Goal: Communication & Community: Participate in discussion

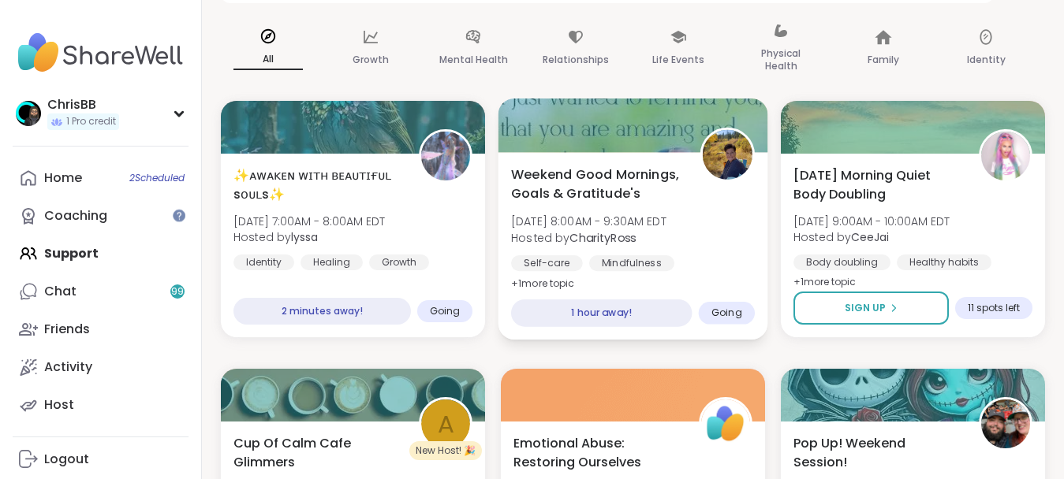
scroll to position [241, 0]
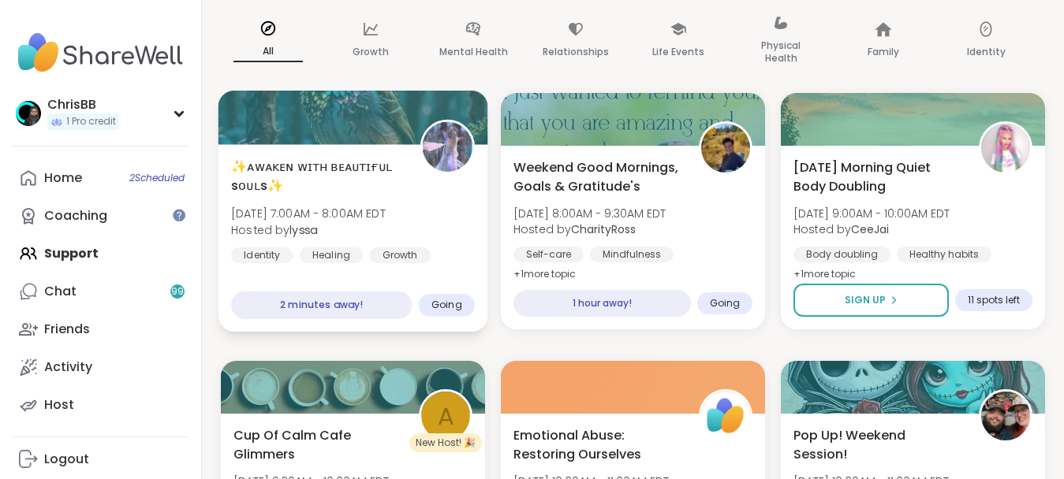
click at [315, 229] on b "lyssa" at bounding box center [303, 230] width 28 height 16
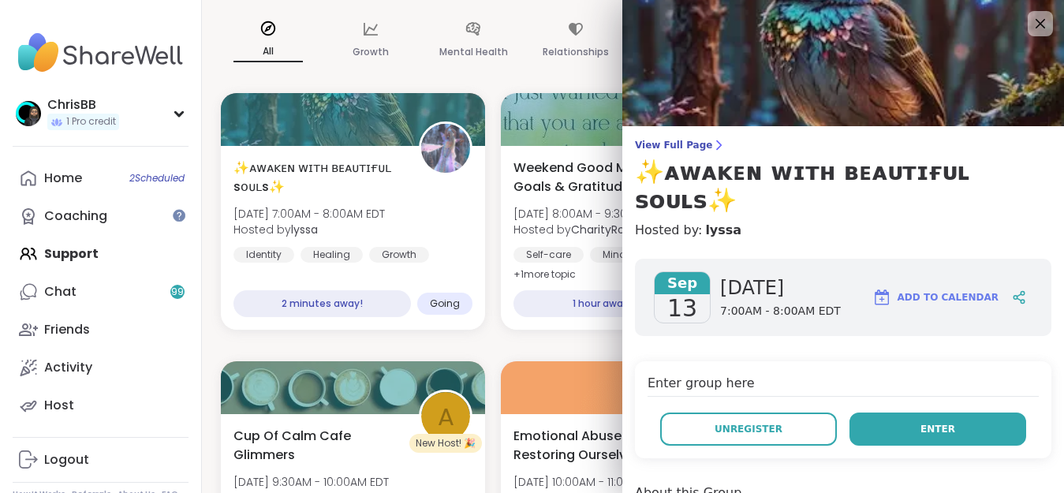
click at [928, 422] on span "Enter" at bounding box center [937, 429] width 35 height 14
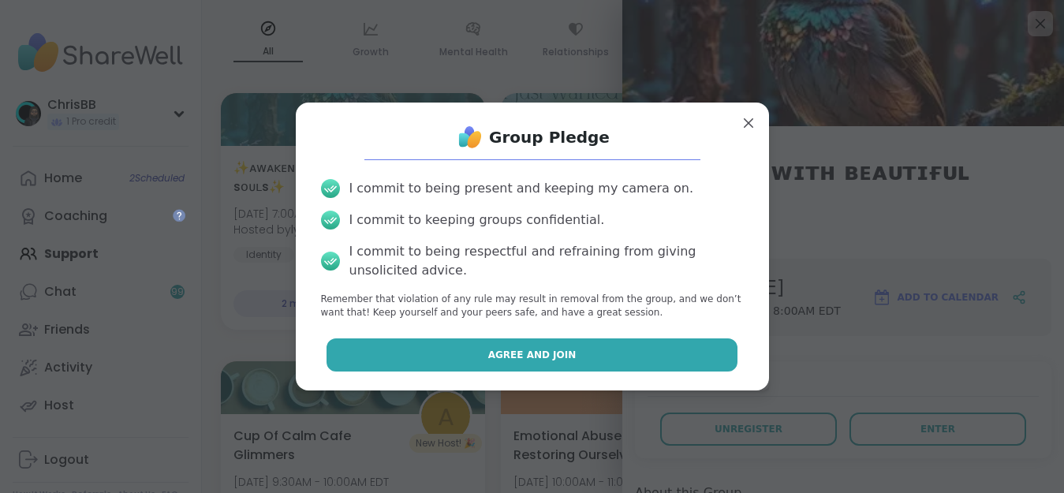
click at [569, 351] on button "Agree and Join" at bounding box center [531, 354] width 411 height 33
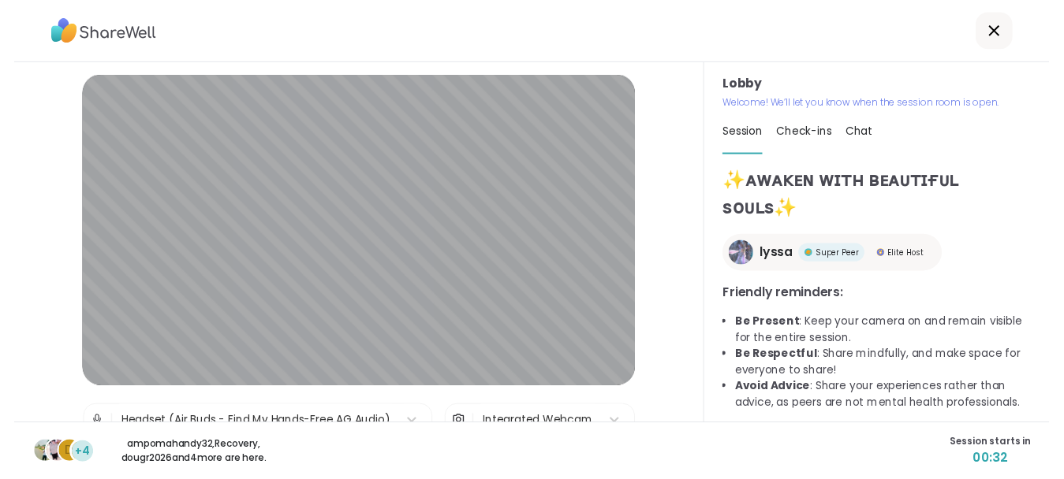
scroll to position [19, 0]
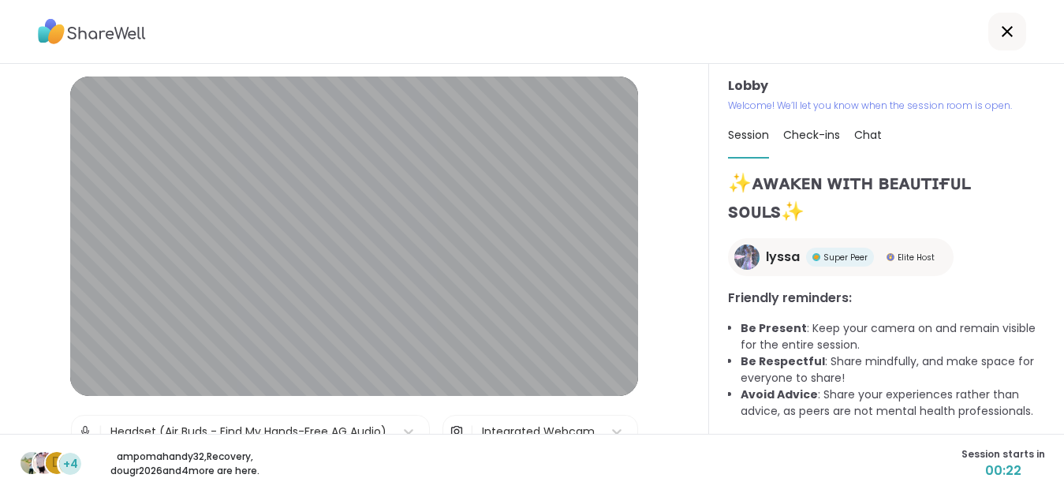
click at [752, 476] on div "d +4 ampomahandy32 , Recovery , dougr2026 and 4 more are here. Session starts i…" at bounding box center [532, 463] width 1064 height 59
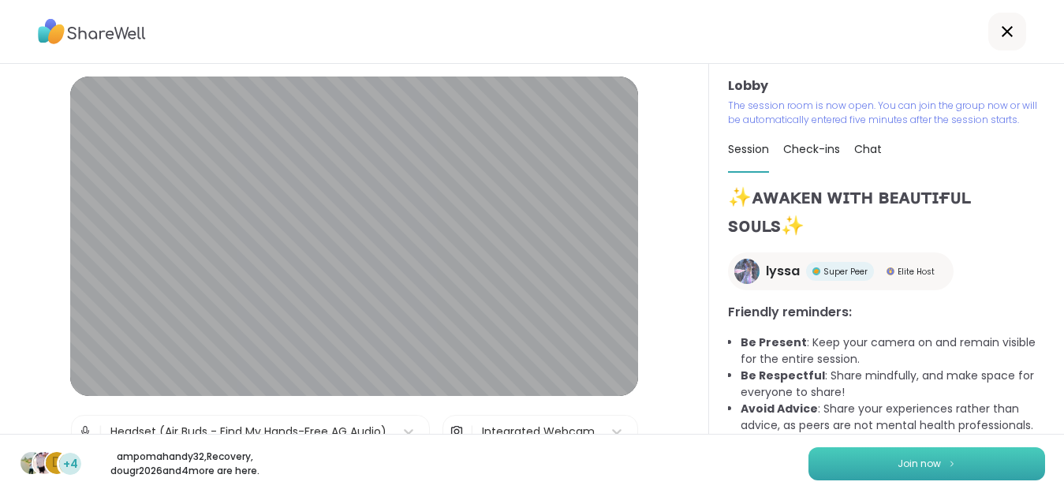
click at [920, 462] on span "Join now" at bounding box center [918, 464] width 43 height 14
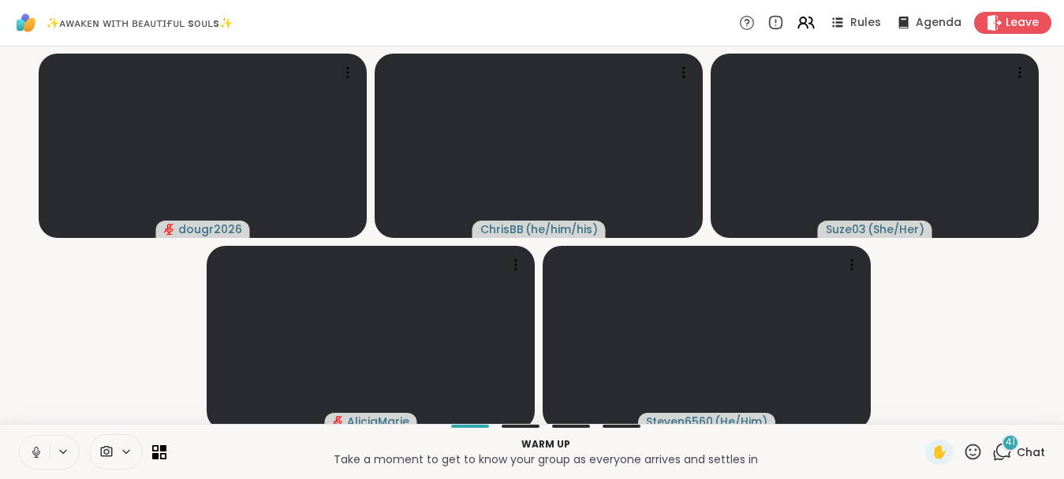
click at [33, 455] on icon at bounding box center [36, 452] width 8 height 5
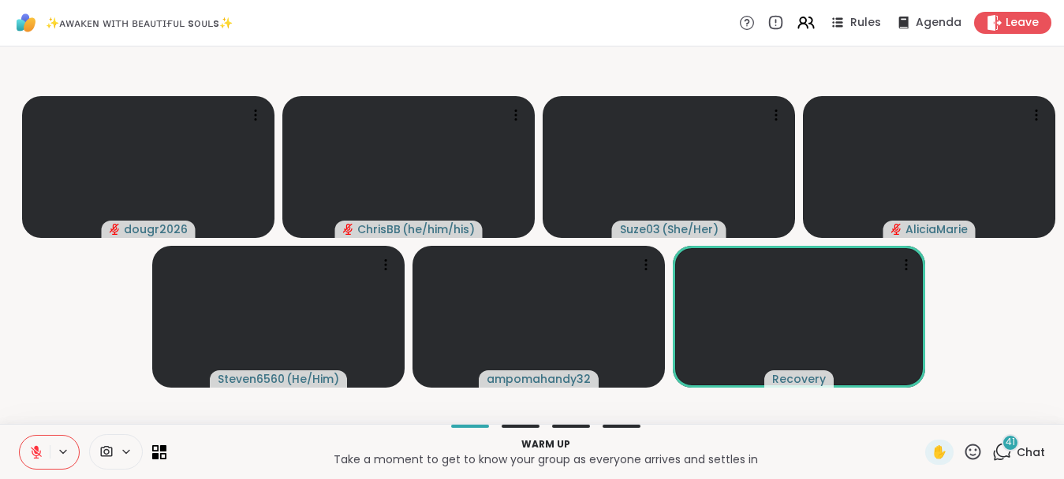
click at [43, 460] on icon at bounding box center [36, 453] width 14 height 14
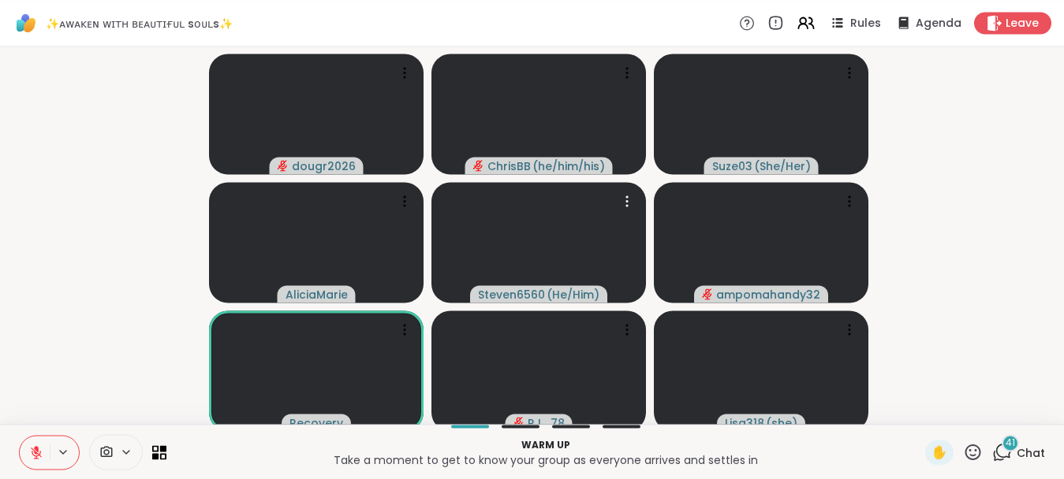
scroll to position [13, 0]
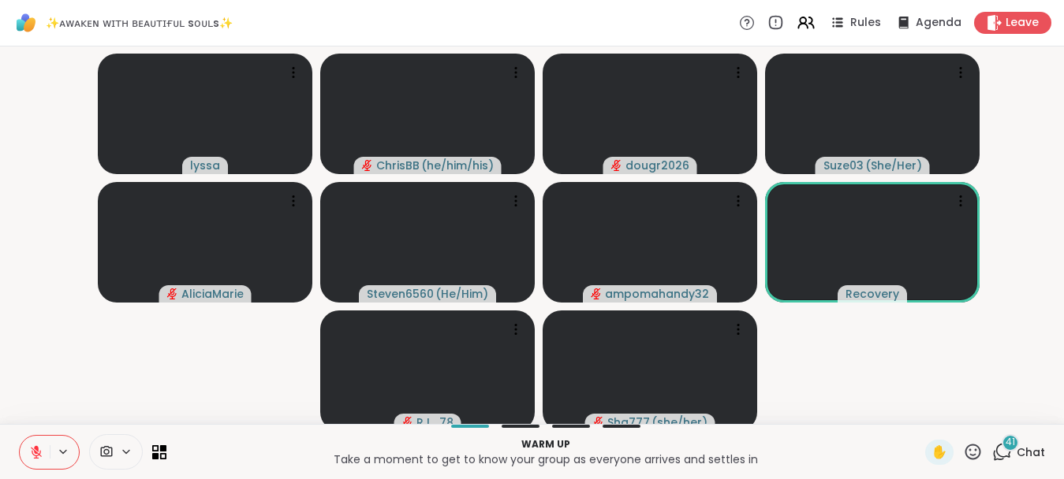
click at [34, 457] on icon at bounding box center [36, 453] width 14 height 14
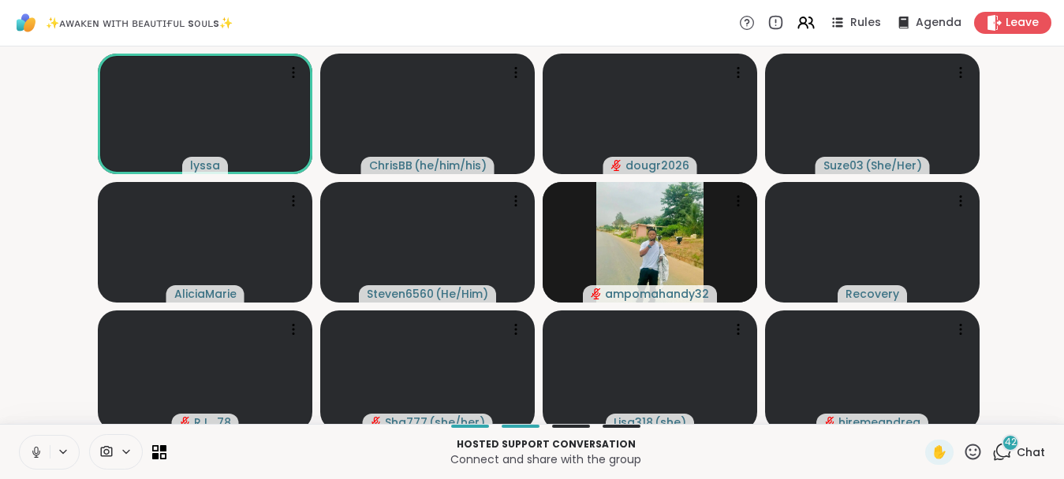
click at [42, 450] on icon at bounding box center [36, 453] width 14 height 14
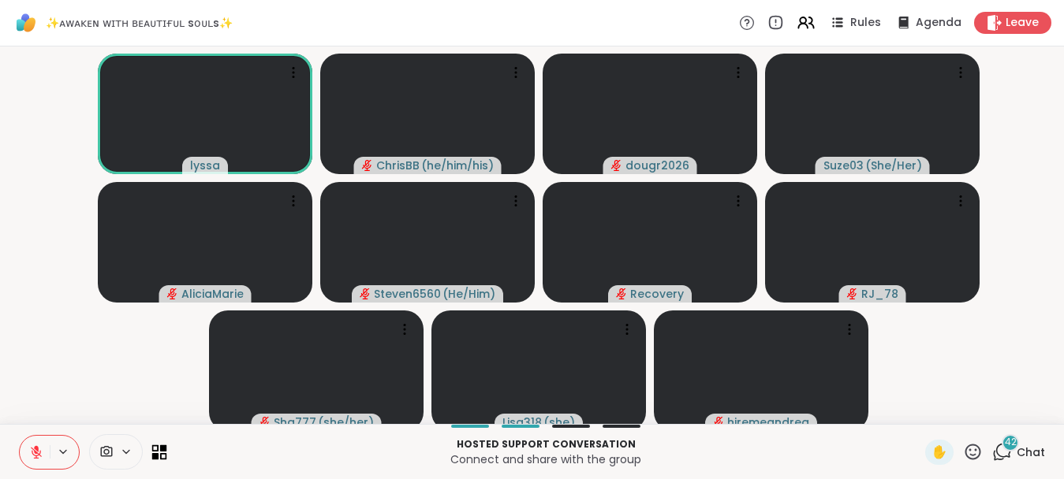
click at [159, 452] on icon at bounding box center [159, 452] width 15 height 15
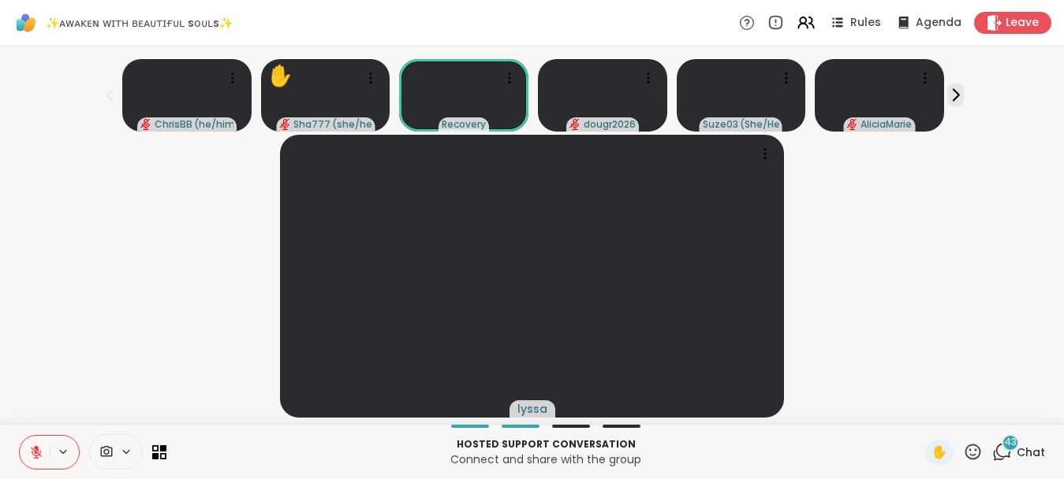
click at [1010, 446] on span "43" at bounding box center [1011, 442] width 12 height 13
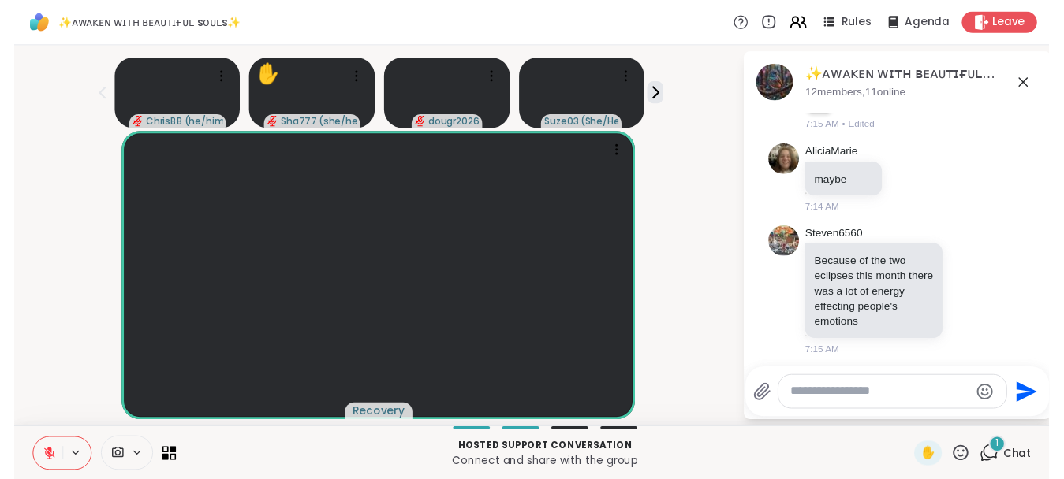
scroll to position [5297, 0]
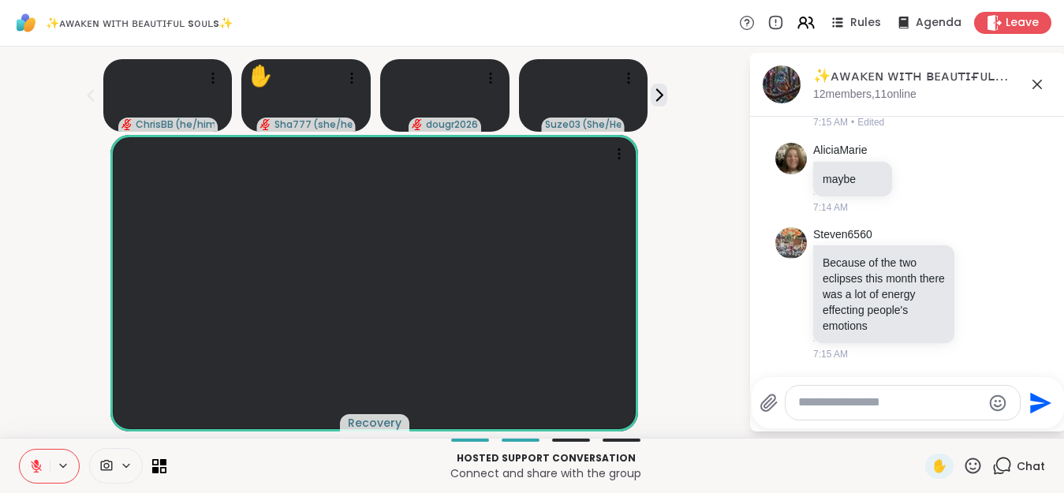
click at [1011, 460] on icon at bounding box center [1002, 466] width 20 height 20
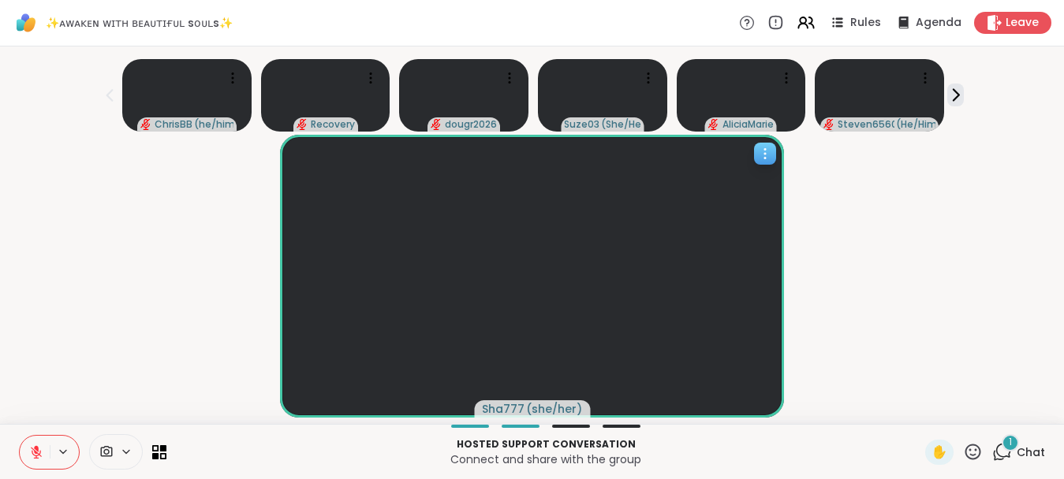
scroll to position [13, 0]
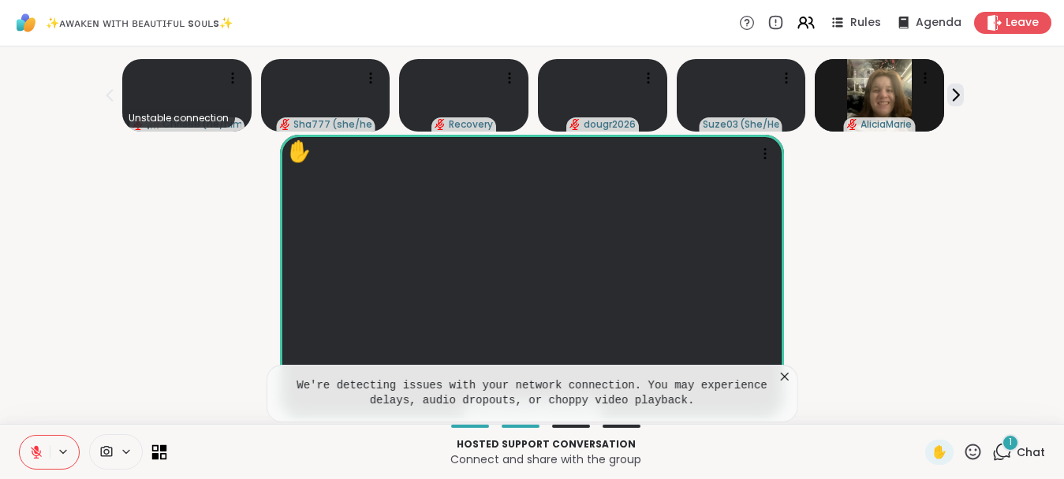
click at [159, 457] on icon at bounding box center [159, 452] width 15 height 15
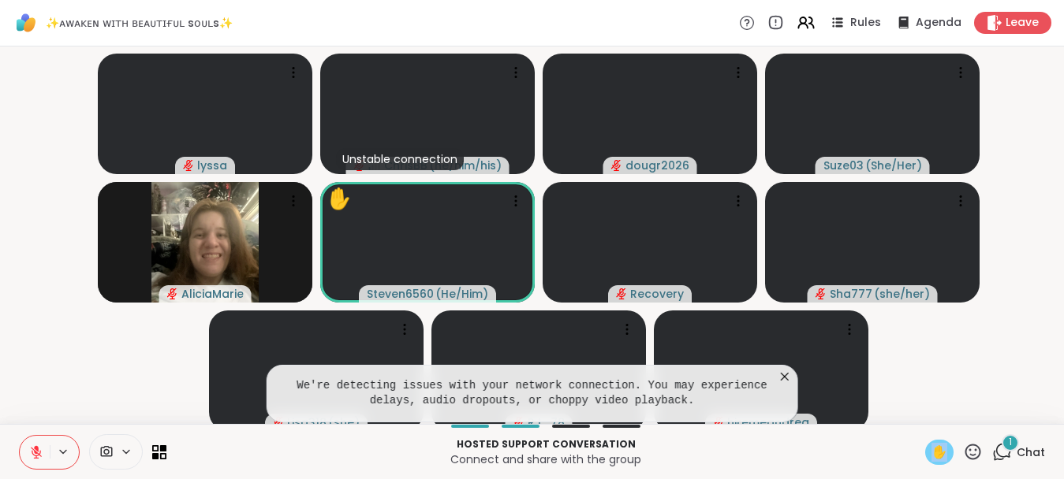
click at [942, 447] on span "✋" at bounding box center [939, 452] width 16 height 19
click at [162, 447] on icon at bounding box center [163, 448] width 7 height 7
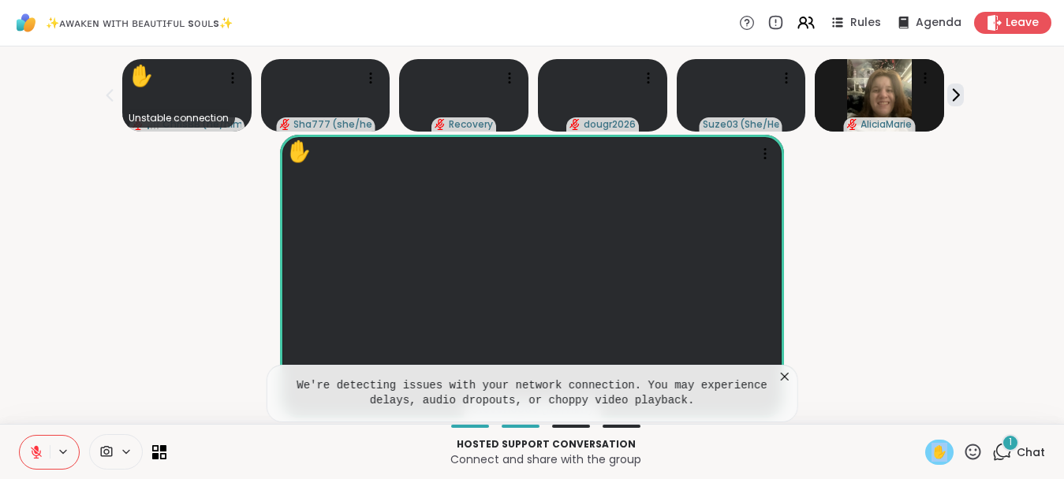
click at [789, 379] on icon at bounding box center [785, 377] width 8 height 8
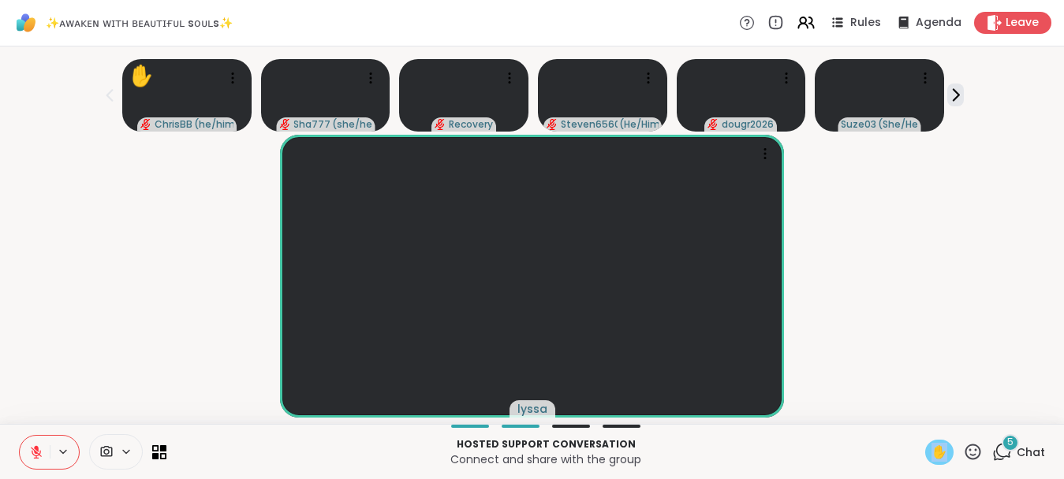
click at [43, 456] on icon at bounding box center [36, 453] width 14 height 14
click at [33, 457] on icon at bounding box center [36, 453] width 14 height 14
click at [42, 450] on icon at bounding box center [36, 453] width 14 height 14
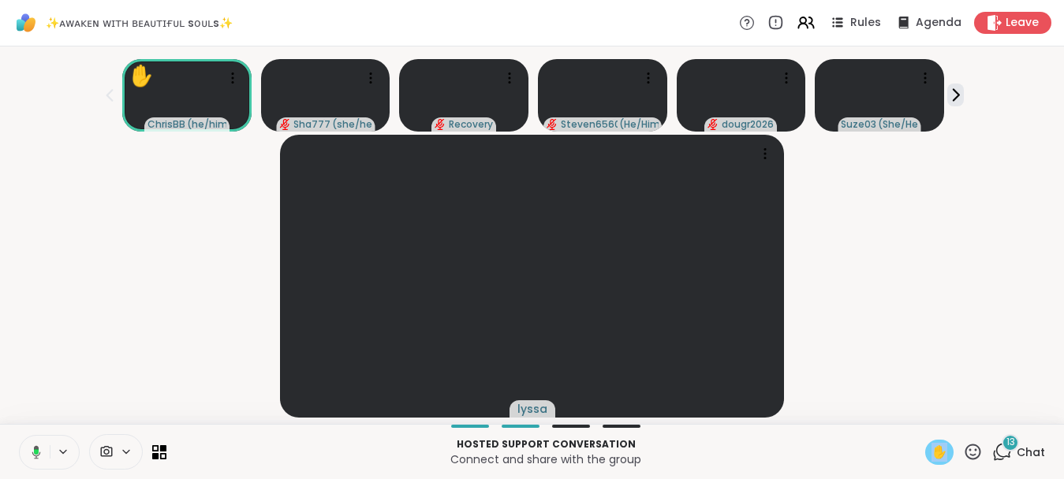
click at [39, 455] on icon at bounding box center [36, 452] width 9 height 13
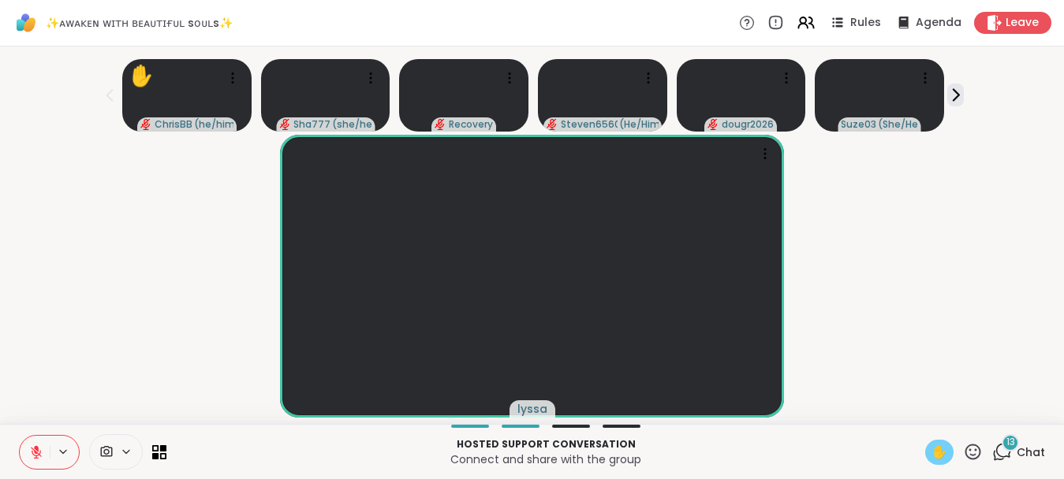
click at [941, 450] on span "✋" at bounding box center [939, 452] width 16 height 19
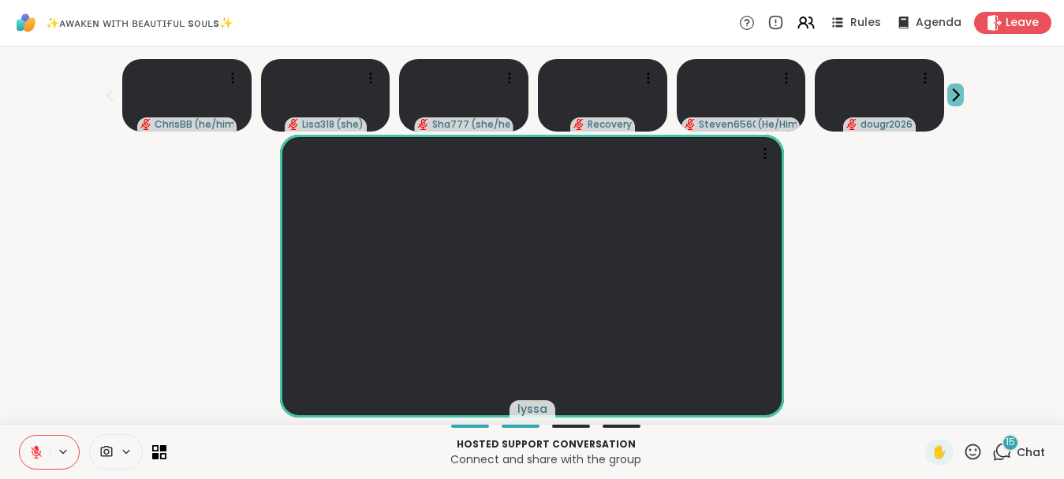
click at [964, 87] on icon at bounding box center [955, 95] width 17 height 17
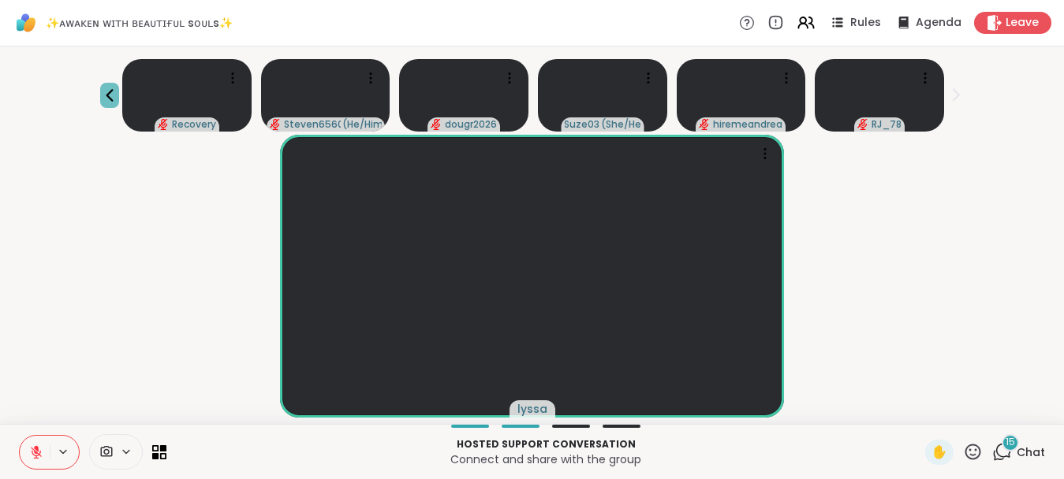
click at [119, 86] on icon at bounding box center [109, 95] width 19 height 19
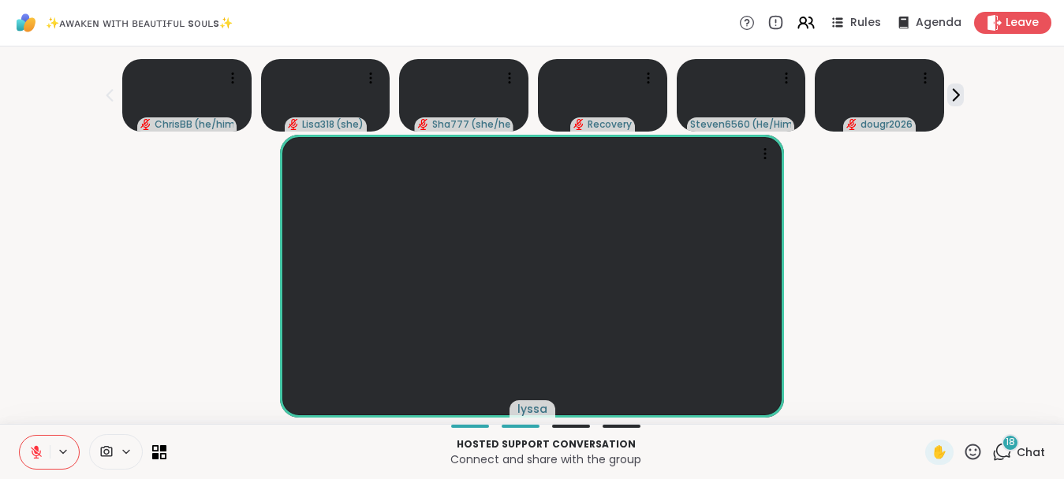
click at [938, 352] on div "lyssa ❤️ ❤️ ❤️" at bounding box center [531, 276] width 1045 height 283
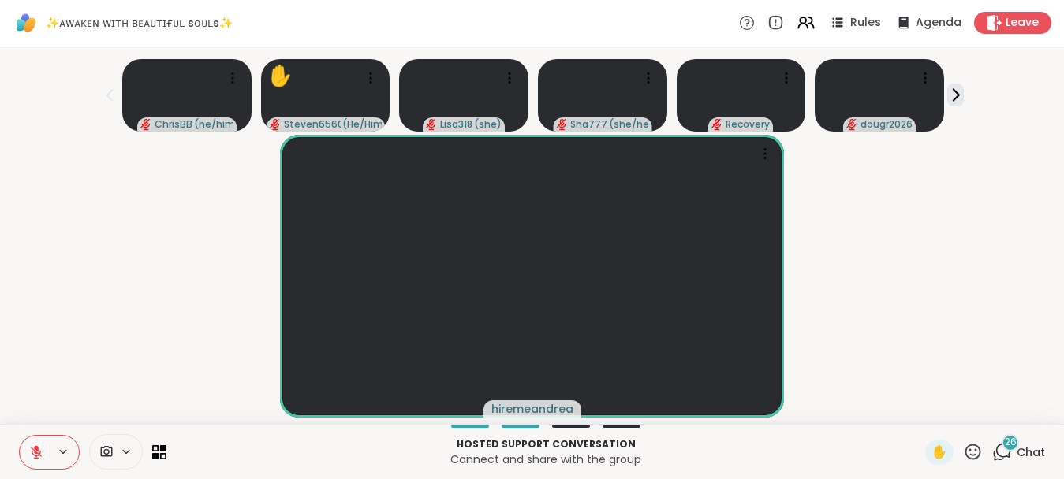
click at [1006, 453] on icon at bounding box center [1002, 452] width 20 height 20
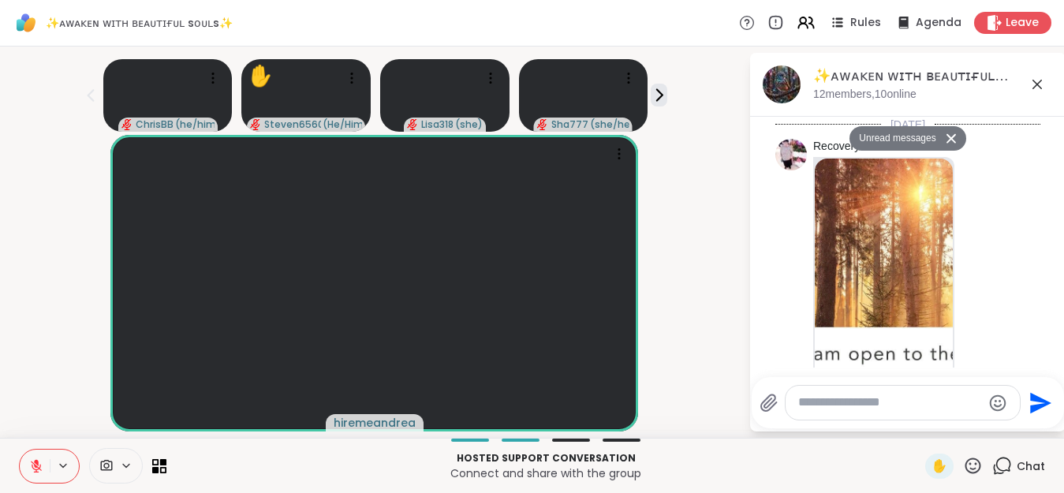
scroll to position [9999, 0]
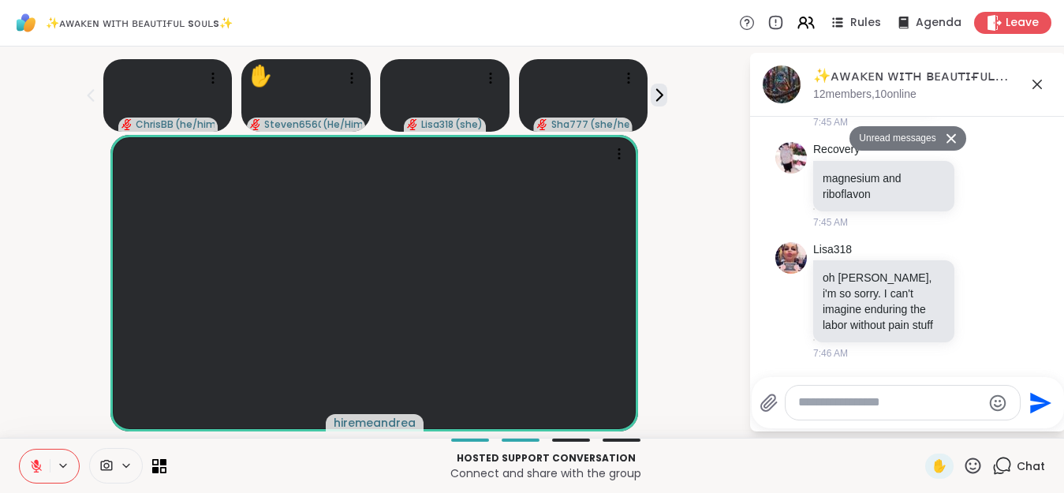
click at [872, 401] on textarea "Type your message" at bounding box center [890, 402] width 184 height 17
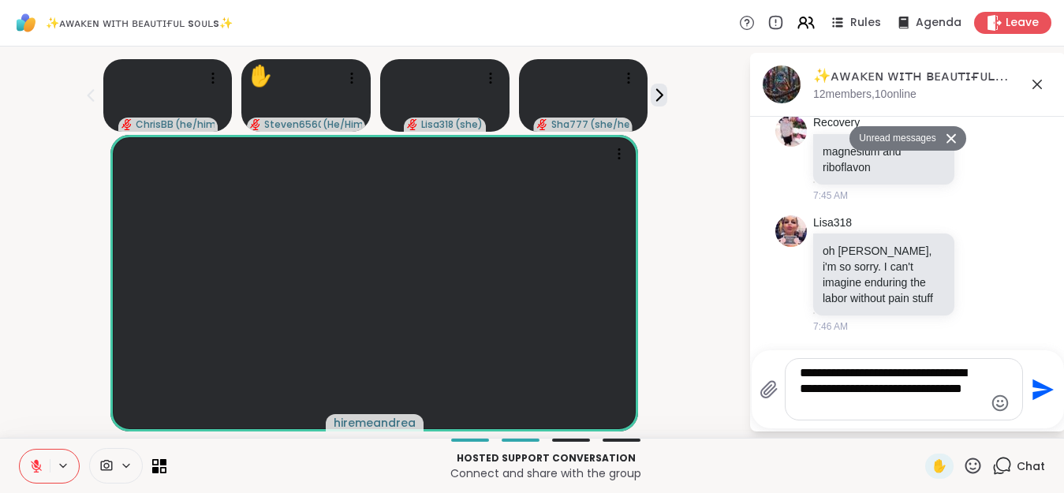
type textarea "**********"
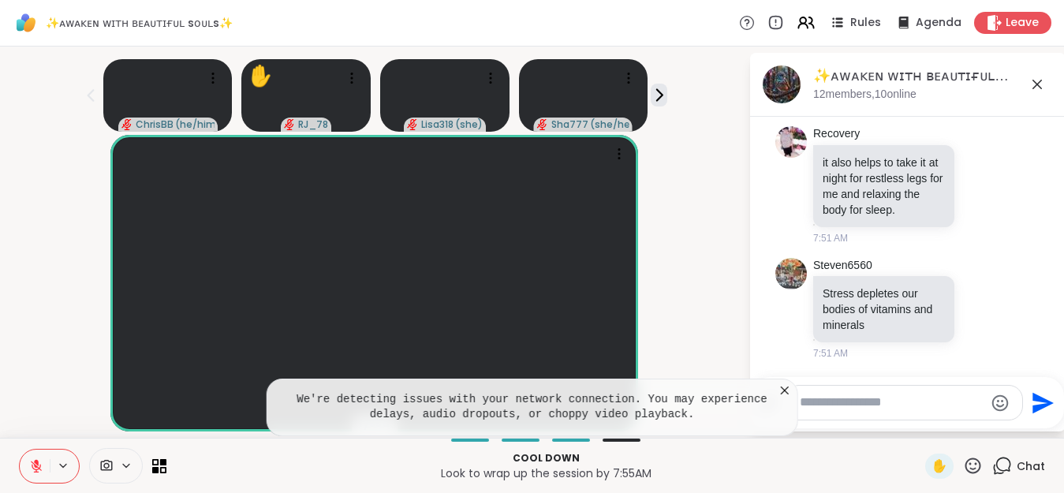
scroll to position [11196, 0]
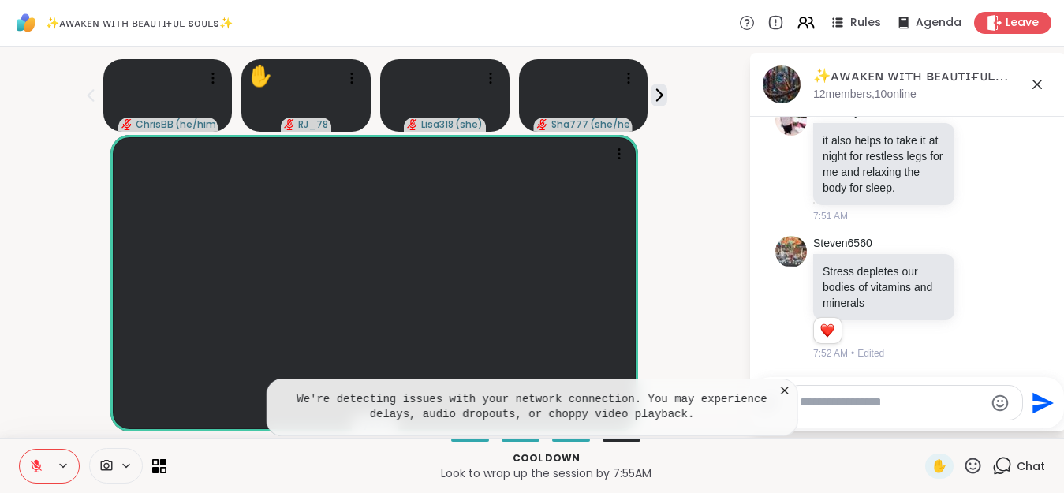
click at [793, 385] on icon at bounding box center [785, 390] width 16 height 16
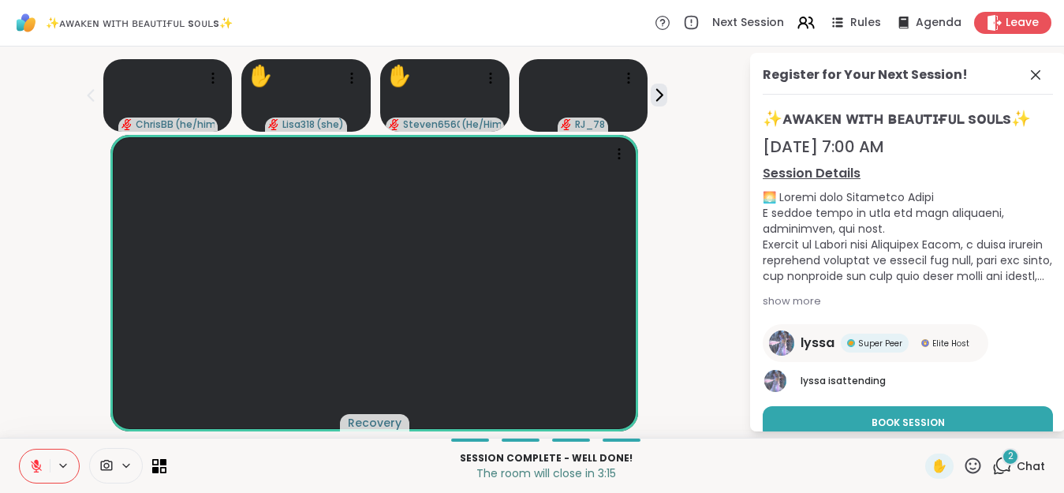
scroll to position [83, 0]
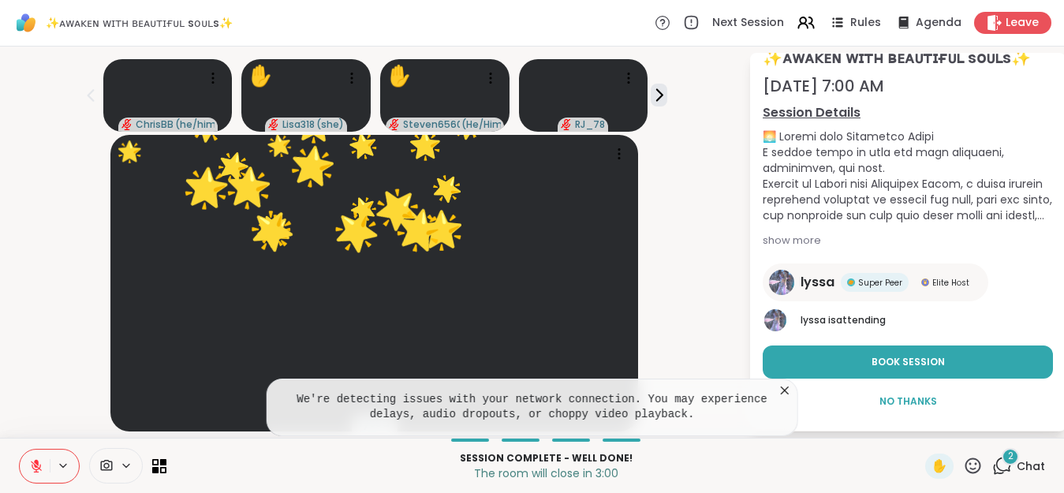
click at [1002, 457] on icon at bounding box center [1002, 466] width 20 height 20
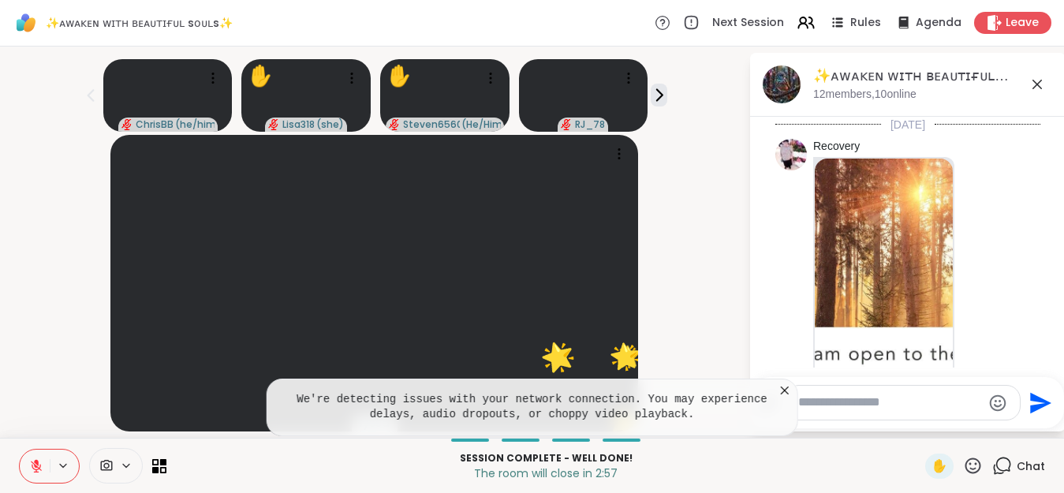
scroll to position [11471, 0]
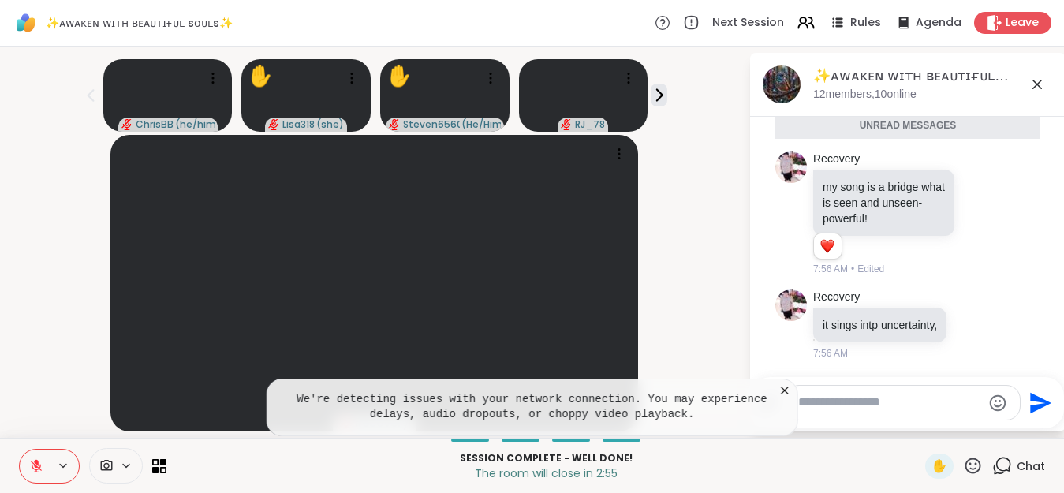
click at [913, 408] on textarea "Type your message" at bounding box center [890, 402] width 184 height 17
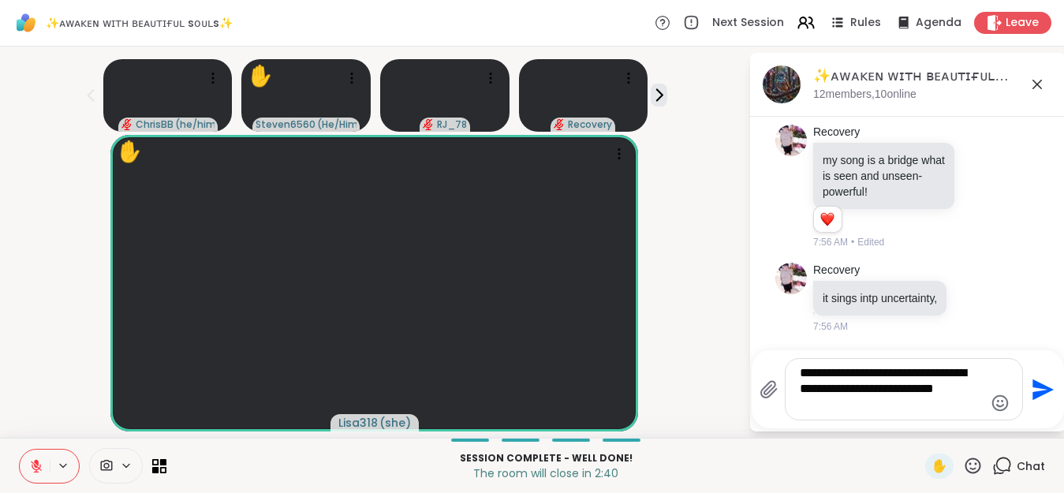
type textarea "**********"
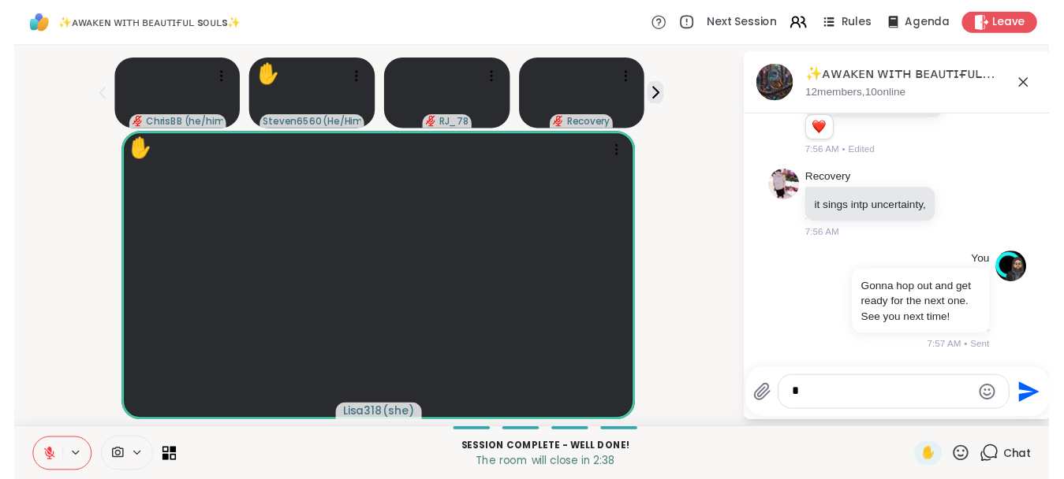
scroll to position [11565, 0]
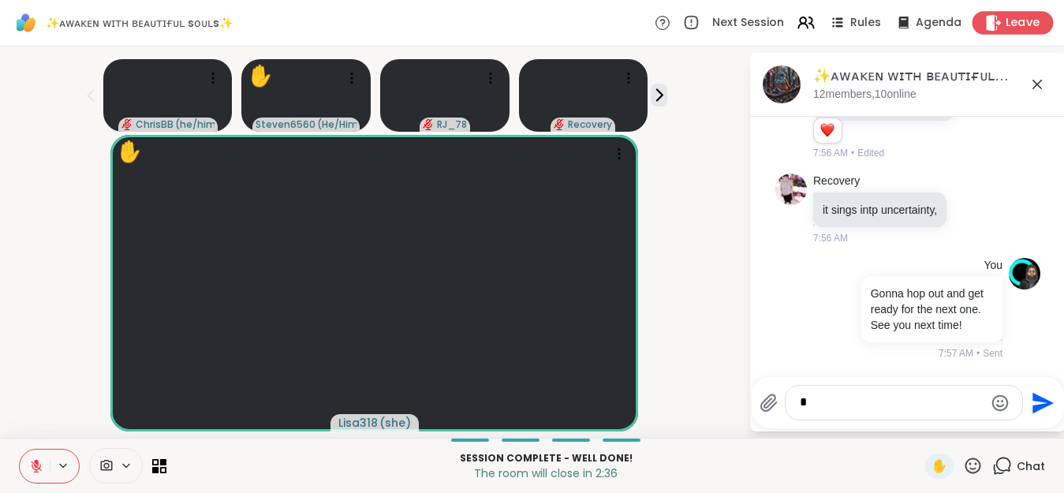
type textarea "*"
click at [1023, 24] on span "Leave" at bounding box center [1022, 23] width 35 height 17
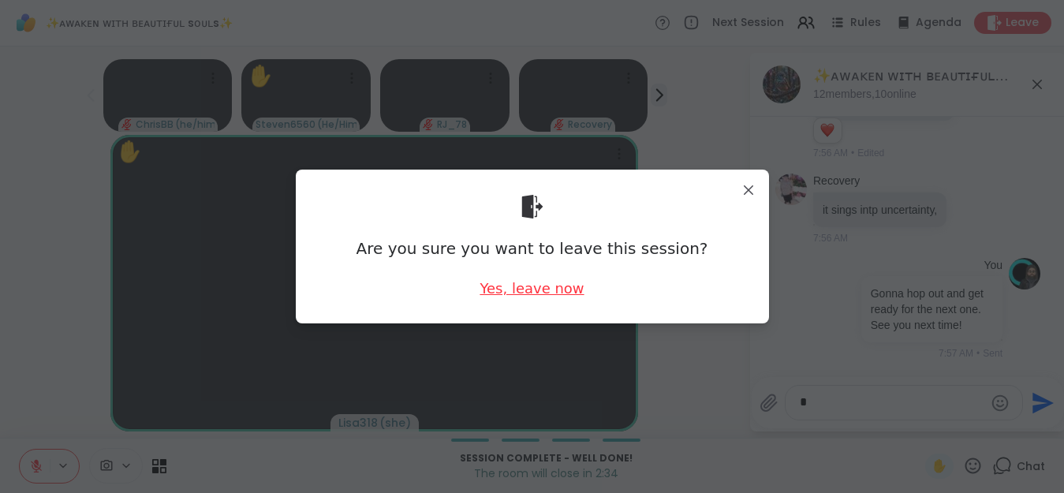
click at [567, 293] on div "Yes, leave now" at bounding box center [531, 288] width 104 height 20
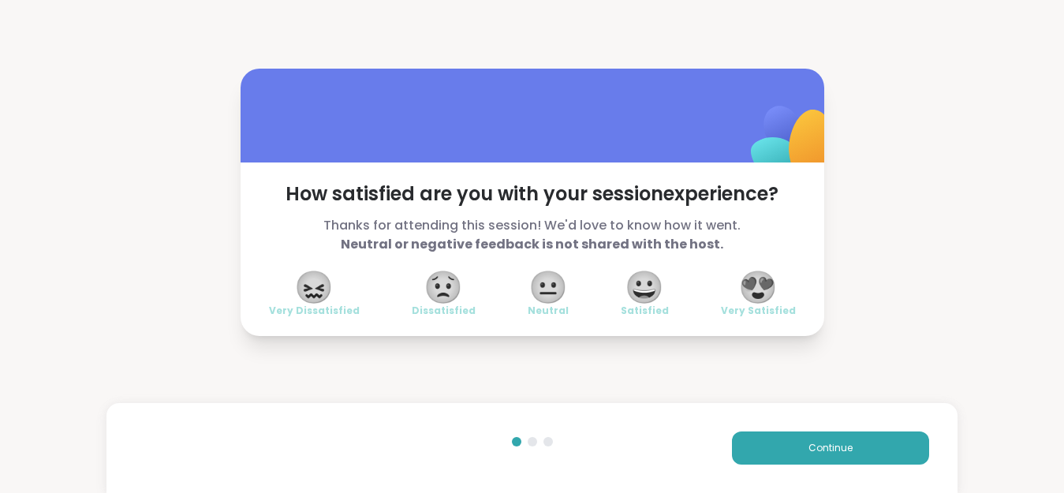
click at [760, 285] on span "😍" at bounding box center [757, 287] width 39 height 28
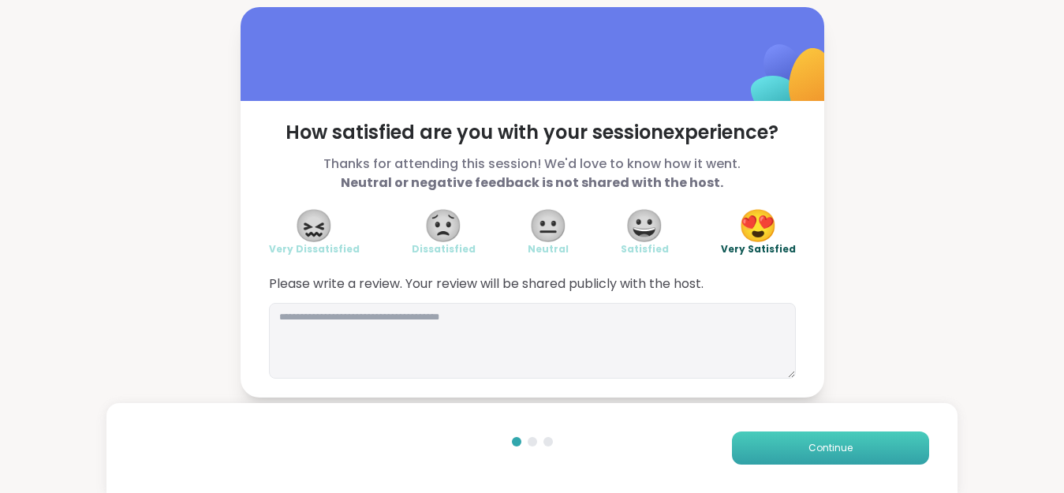
click at [829, 442] on span "Continue" at bounding box center [830, 448] width 44 height 14
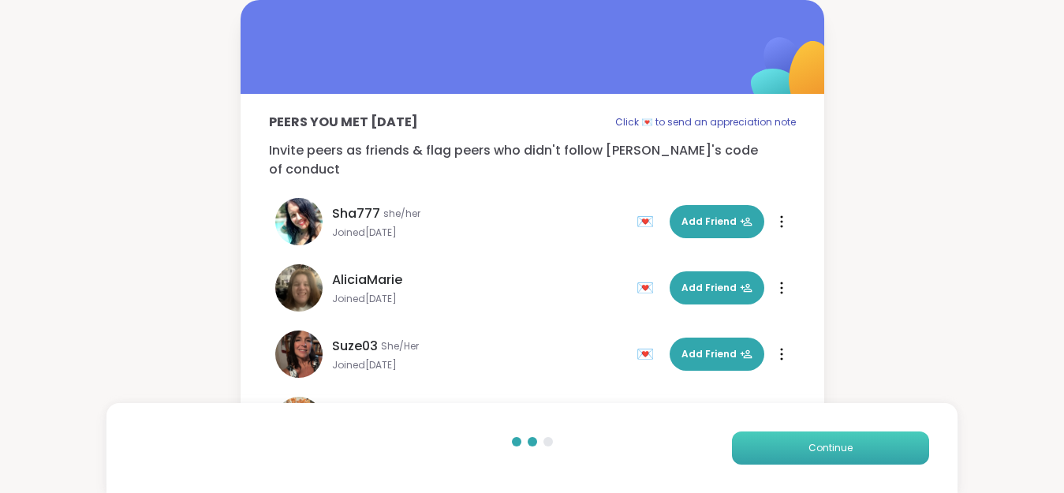
click at [833, 449] on span "Continue" at bounding box center [830, 448] width 44 height 14
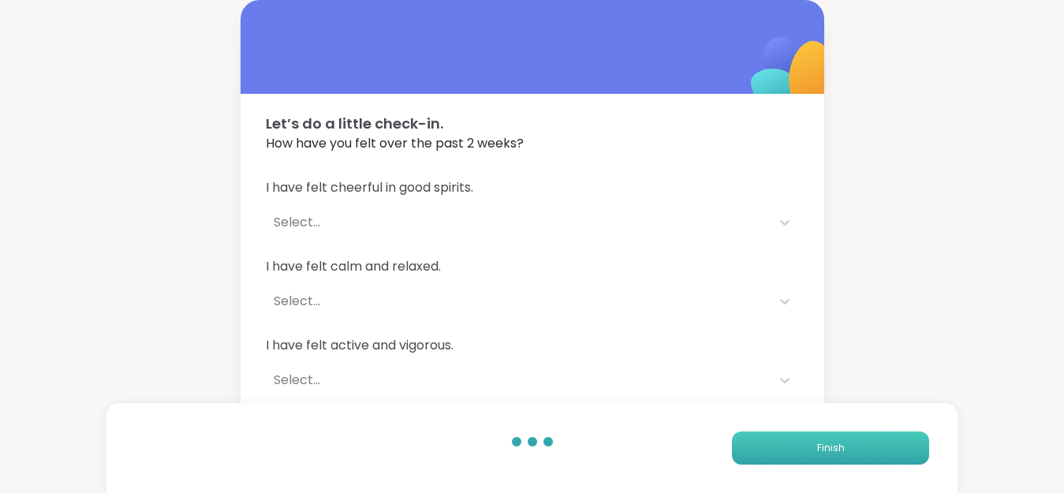
click at [824, 451] on span "Finish" at bounding box center [831, 448] width 28 height 14
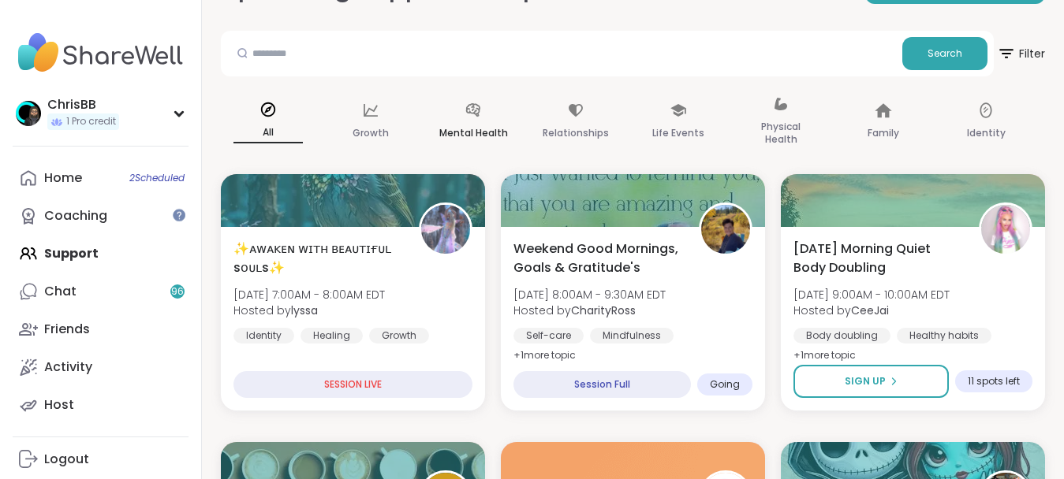
scroll to position [161, 0]
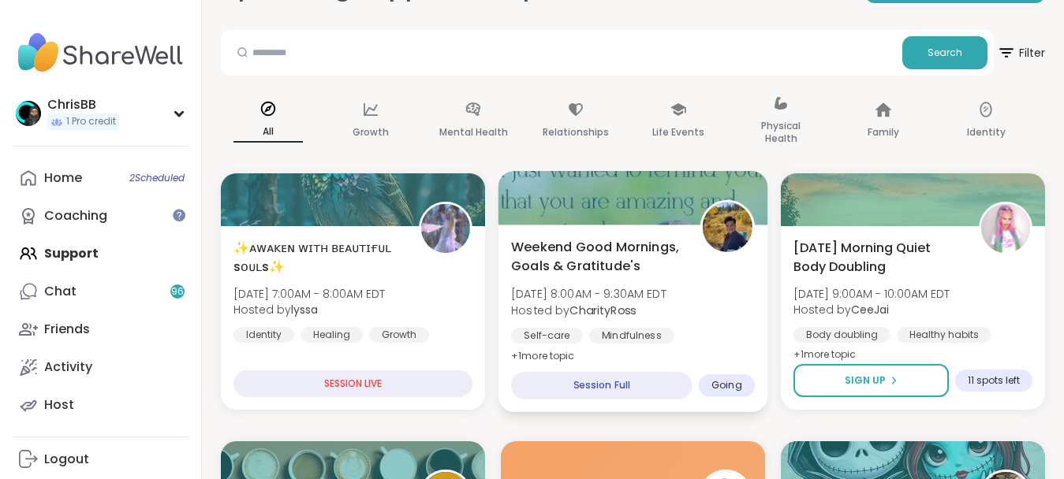
click at [602, 283] on div "Weekend Good Mornings, Goals & Gratitude's [DATE] 8:00AM - 9:30AM EDT Hosted by…" at bounding box center [633, 301] width 244 height 129
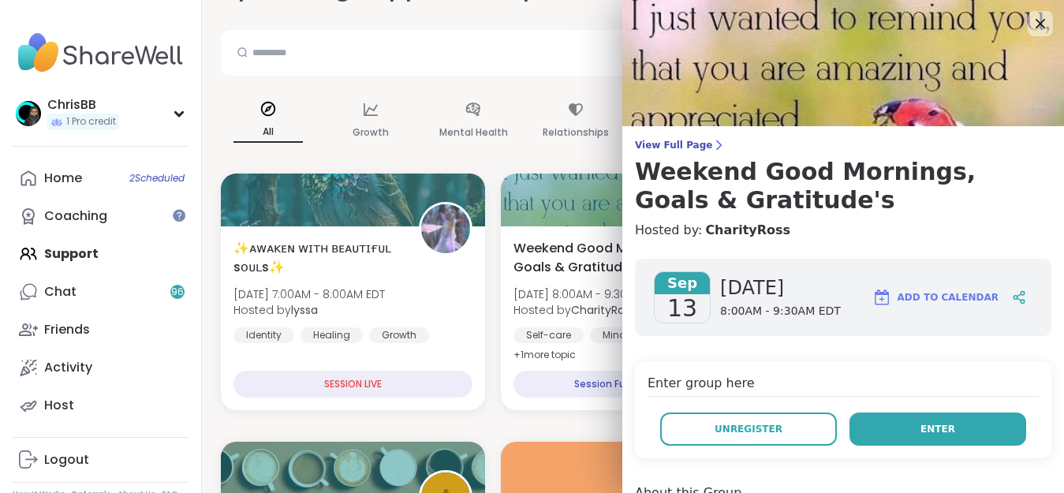
click at [901, 433] on button "Enter" at bounding box center [937, 428] width 177 height 33
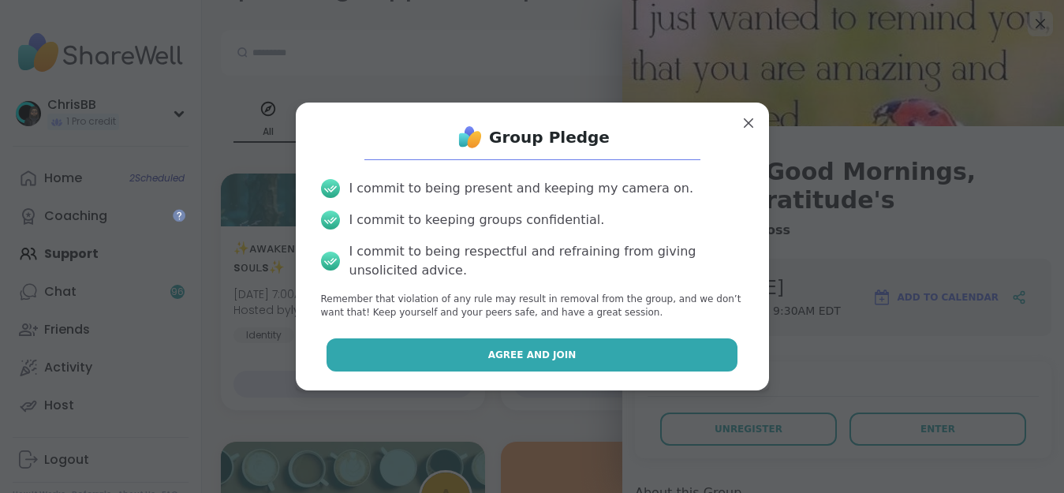
click at [593, 354] on button "Agree and Join" at bounding box center [531, 354] width 411 height 33
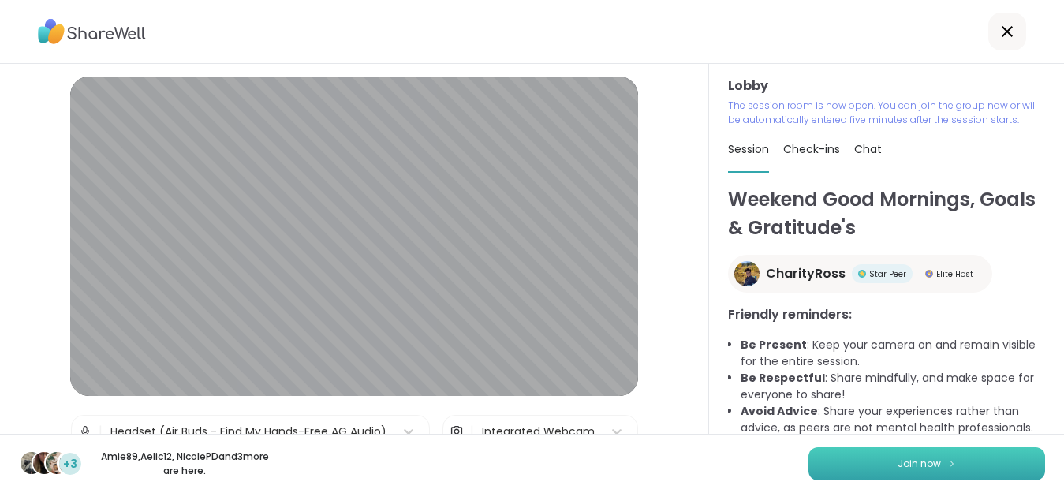
click at [919, 467] on span "Join now" at bounding box center [918, 464] width 43 height 14
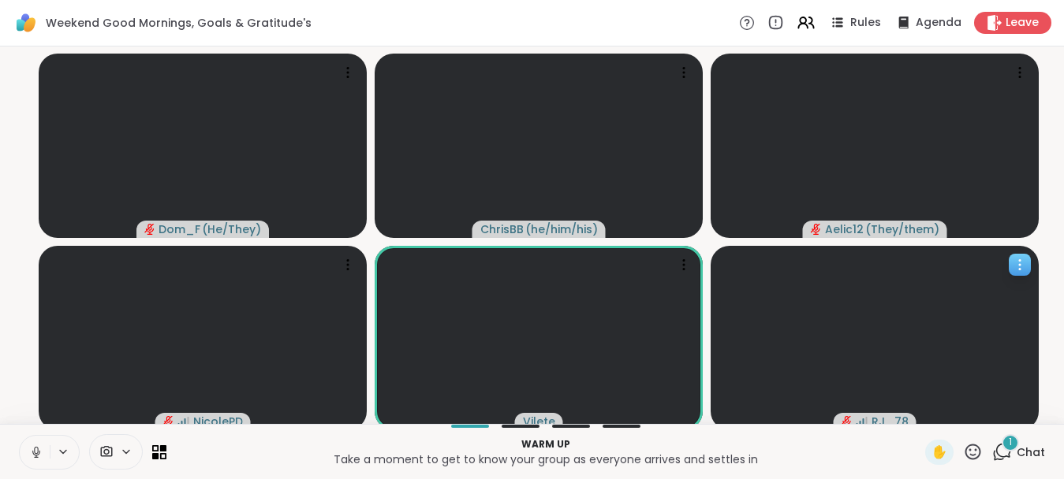
scroll to position [13, 0]
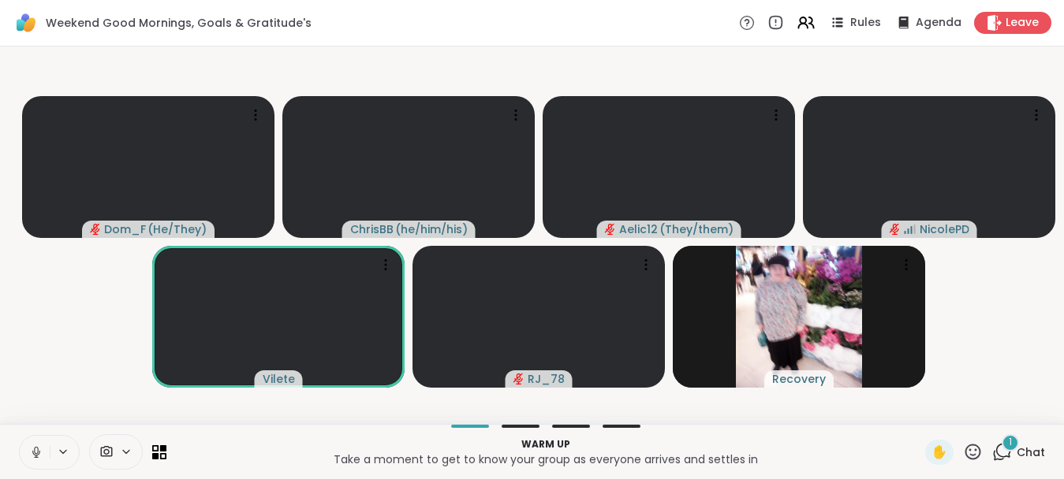
click at [1003, 449] on icon at bounding box center [1002, 452] width 20 height 20
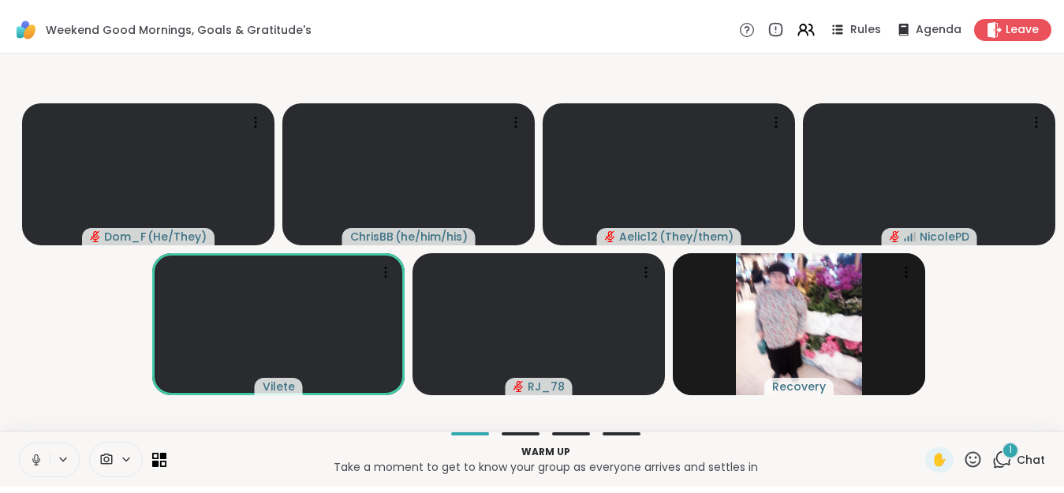
scroll to position [0, 0]
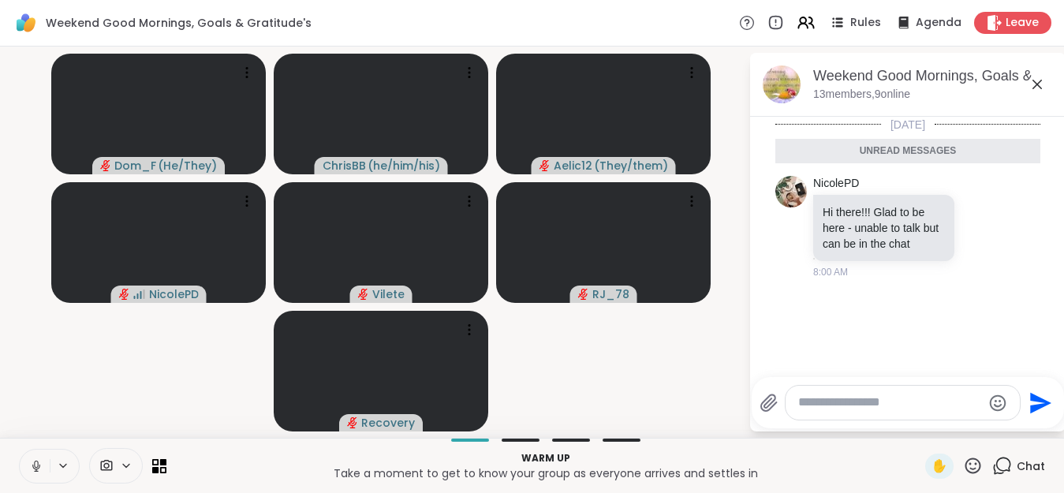
click at [37, 467] on icon at bounding box center [36, 464] width 4 height 7
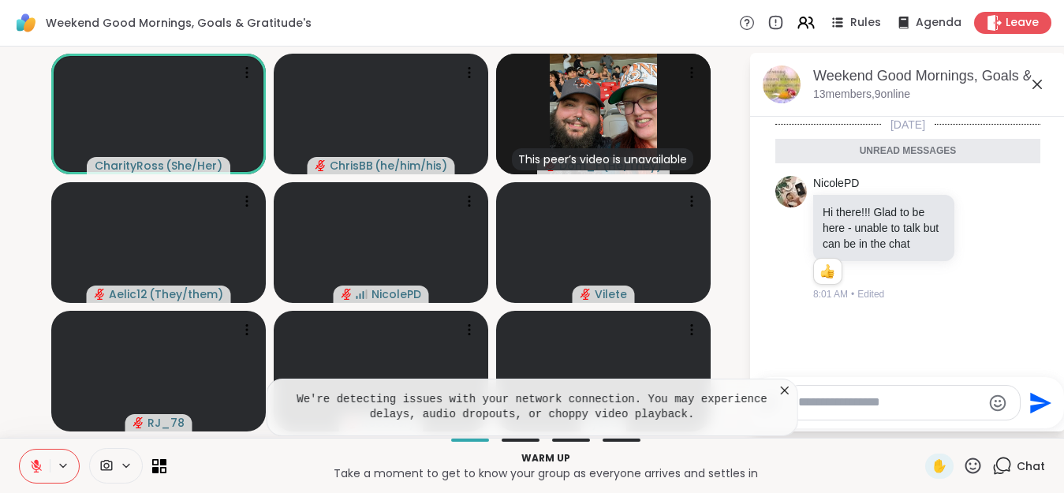
click at [789, 390] on icon at bounding box center [785, 390] width 16 height 16
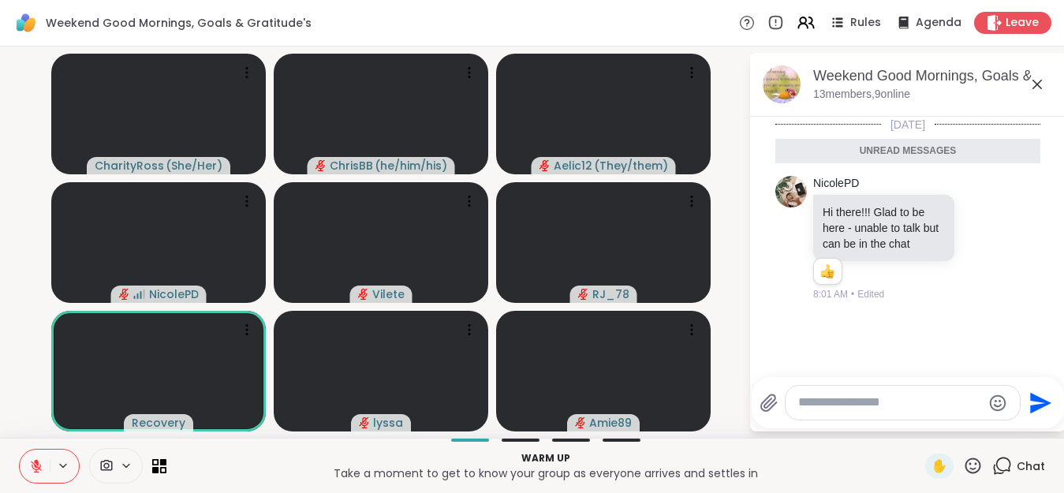
click at [38, 468] on icon at bounding box center [36, 466] width 11 height 11
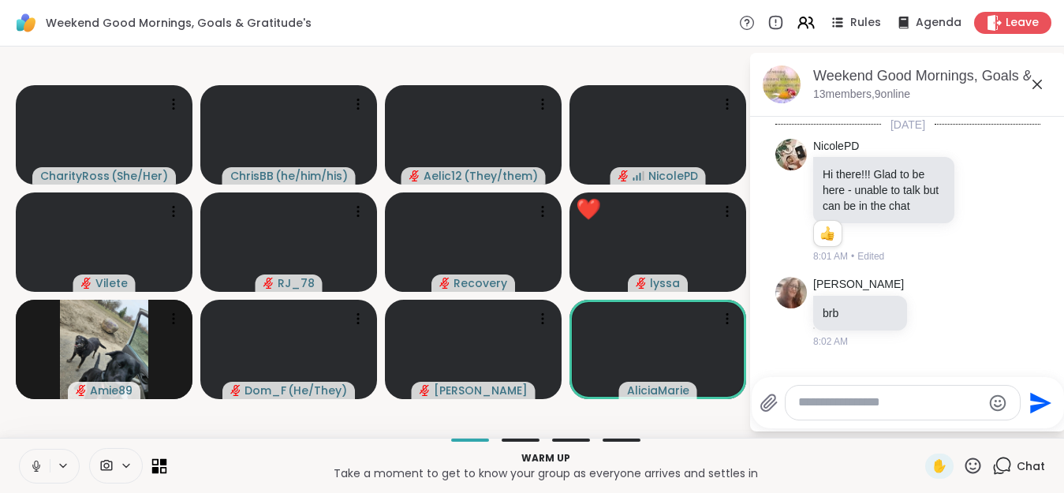
click at [162, 468] on icon at bounding box center [163, 469] width 7 height 7
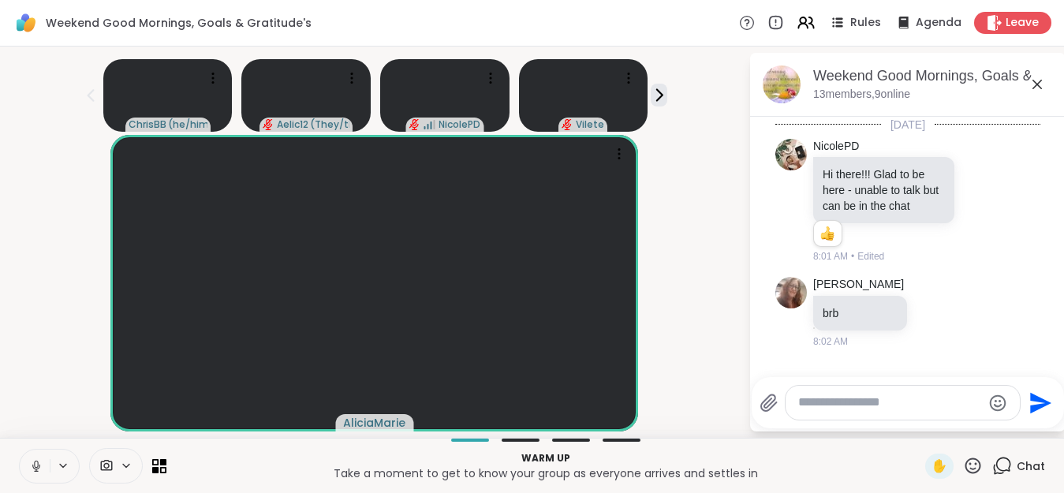
click at [32, 474] on button at bounding box center [35, 465] width 30 height 33
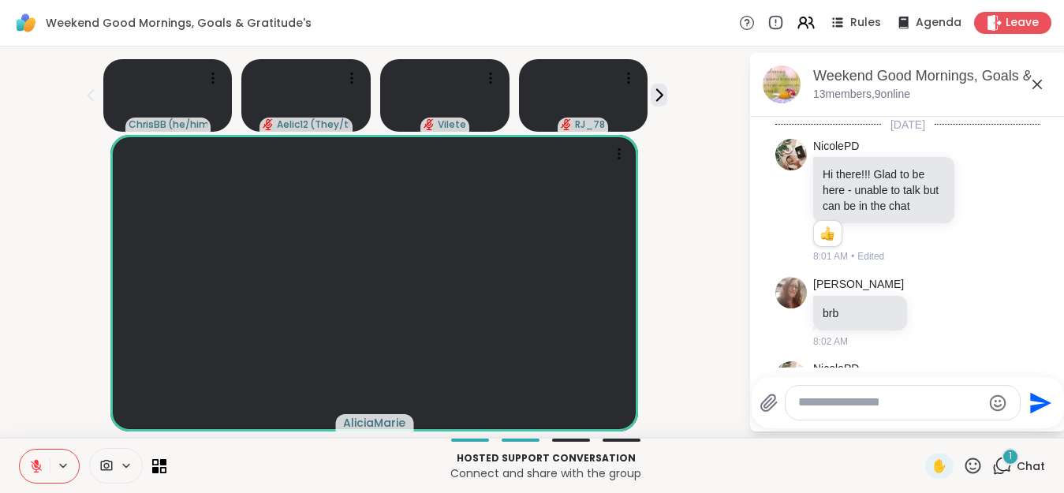
scroll to position [134, 0]
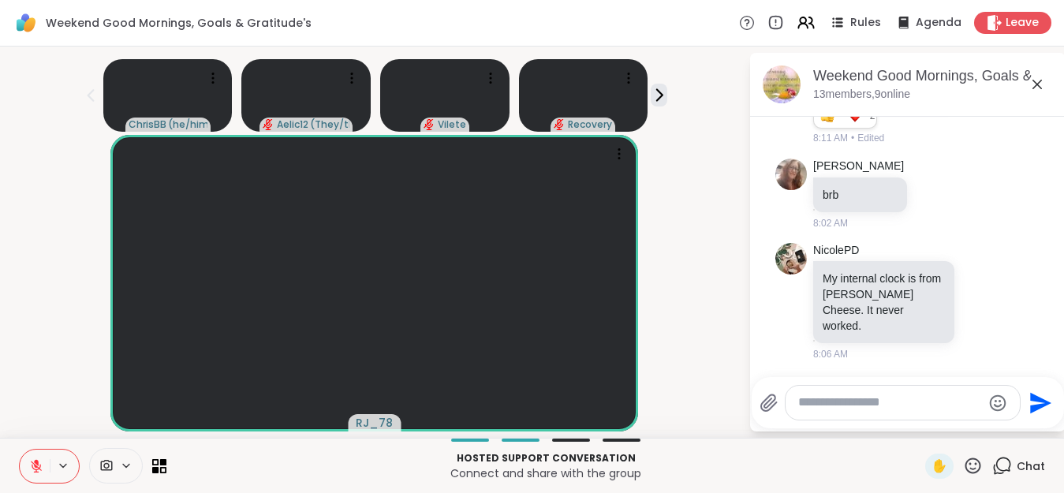
click at [39, 469] on icon at bounding box center [36, 466] width 11 height 11
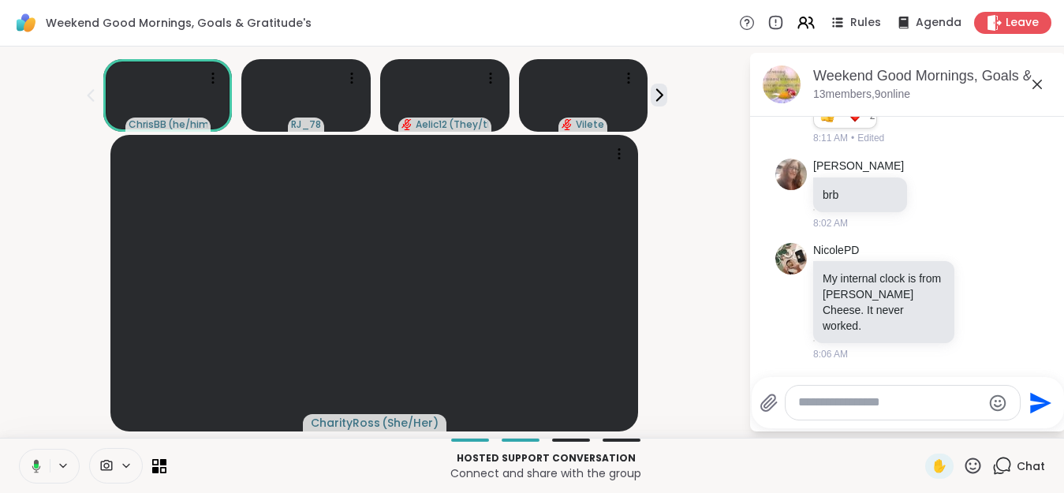
click at [36, 467] on icon at bounding box center [36, 466] width 5 height 5
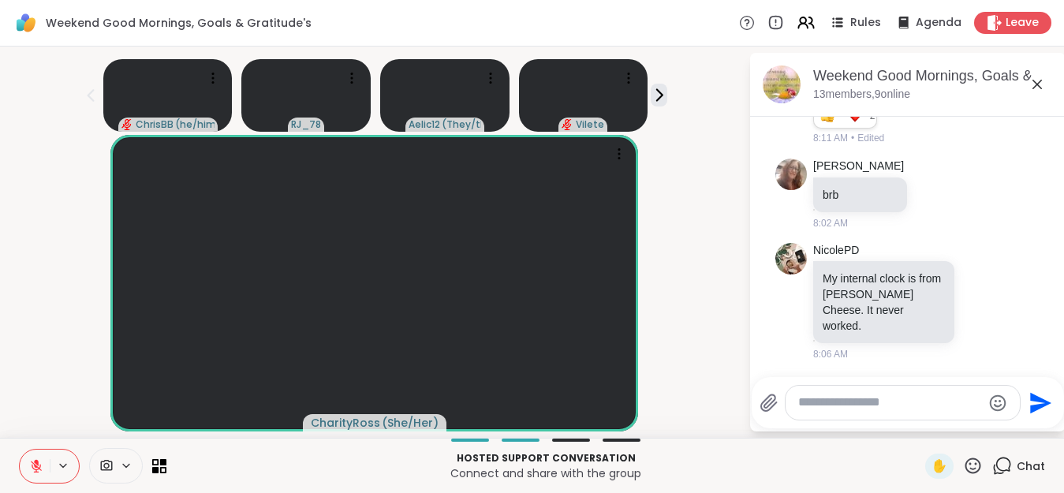
scroll to position [329, 0]
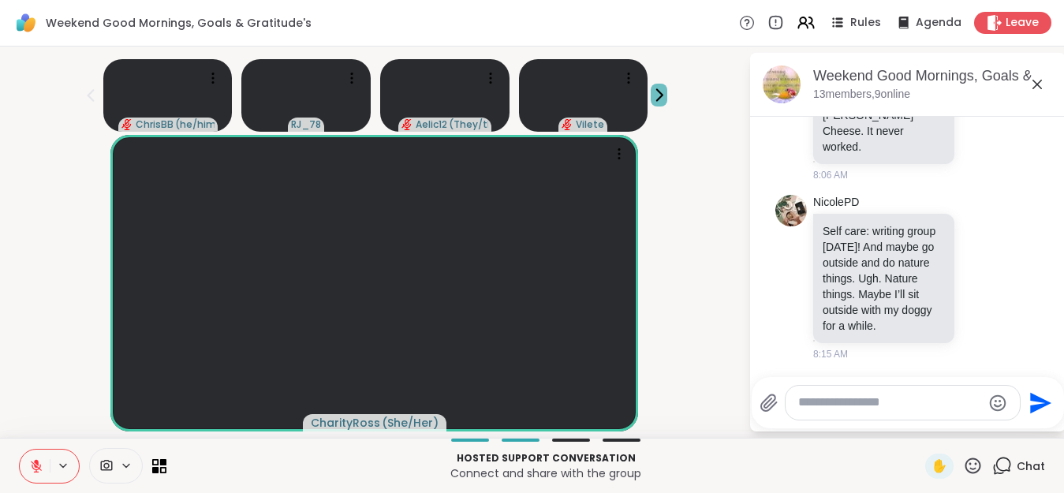
click at [660, 99] on icon at bounding box center [659, 95] width 17 height 17
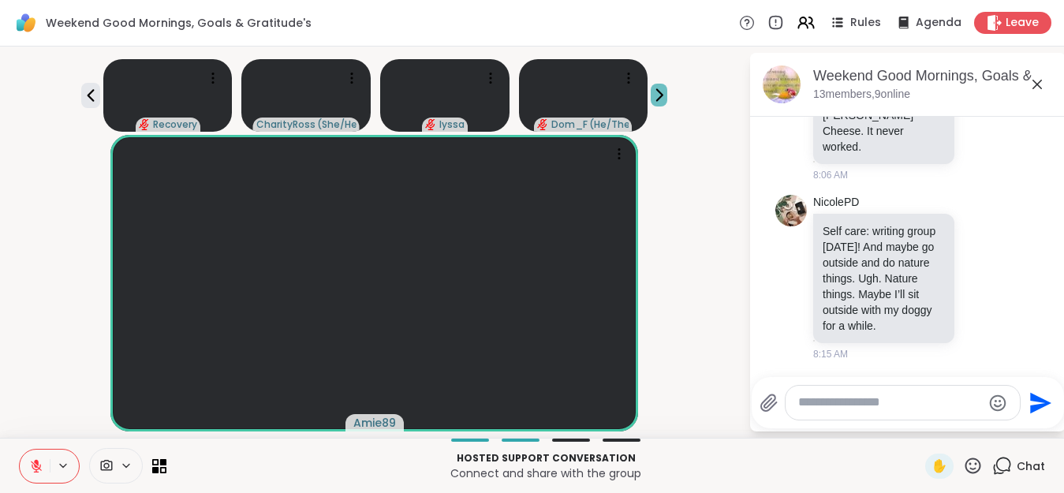
click at [667, 98] on icon at bounding box center [659, 95] width 17 height 17
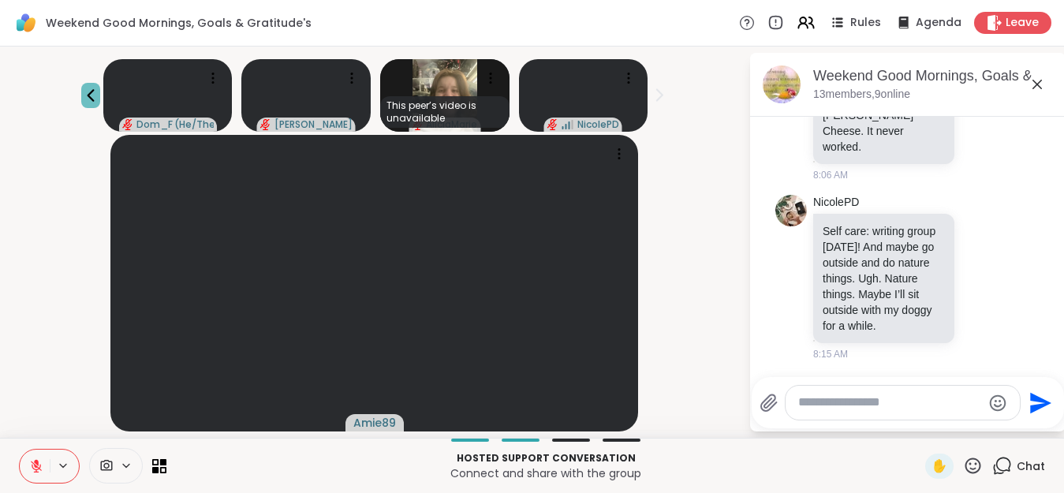
click at [100, 91] on icon at bounding box center [90, 95] width 19 height 19
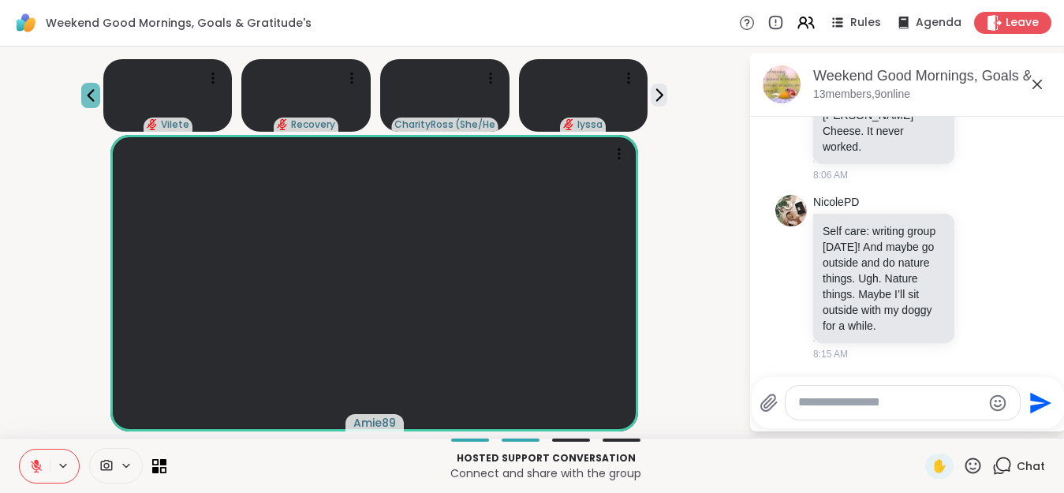
click at [100, 91] on icon at bounding box center [90, 95] width 19 height 19
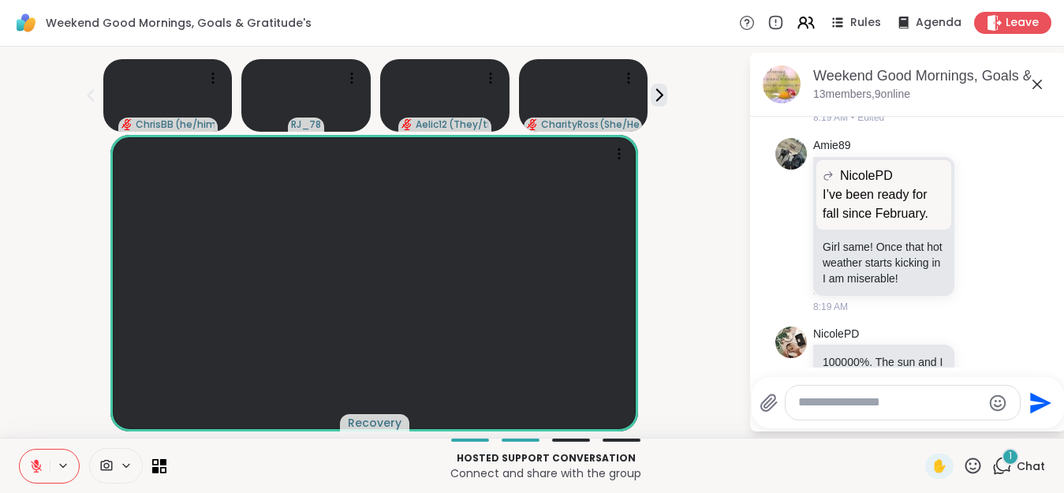
scroll to position [849, 0]
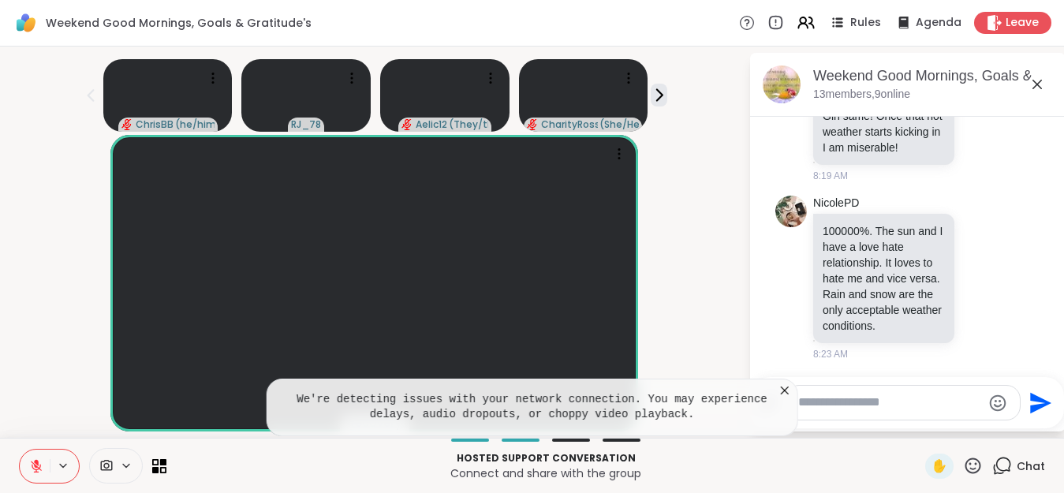
click at [33, 472] on icon at bounding box center [36, 466] width 14 height 14
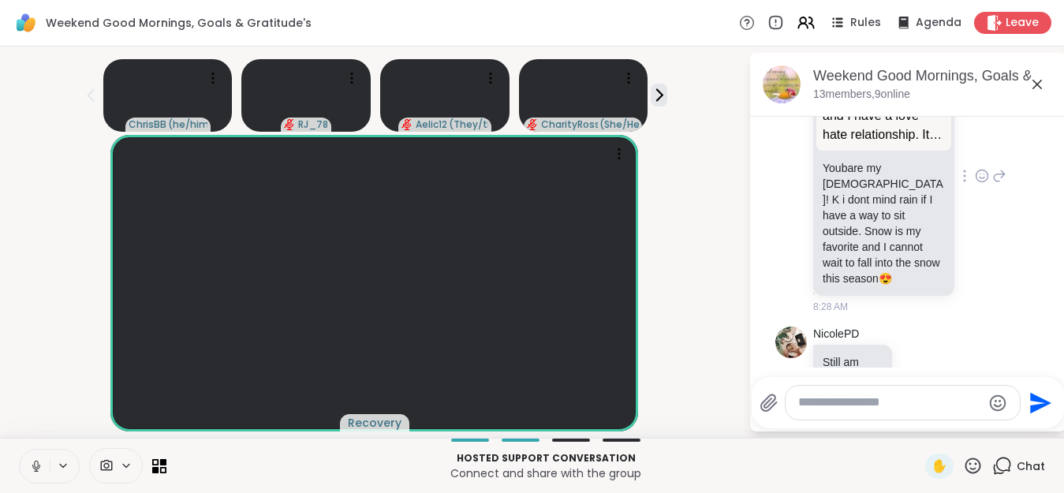
scroll to position [1394, 0]
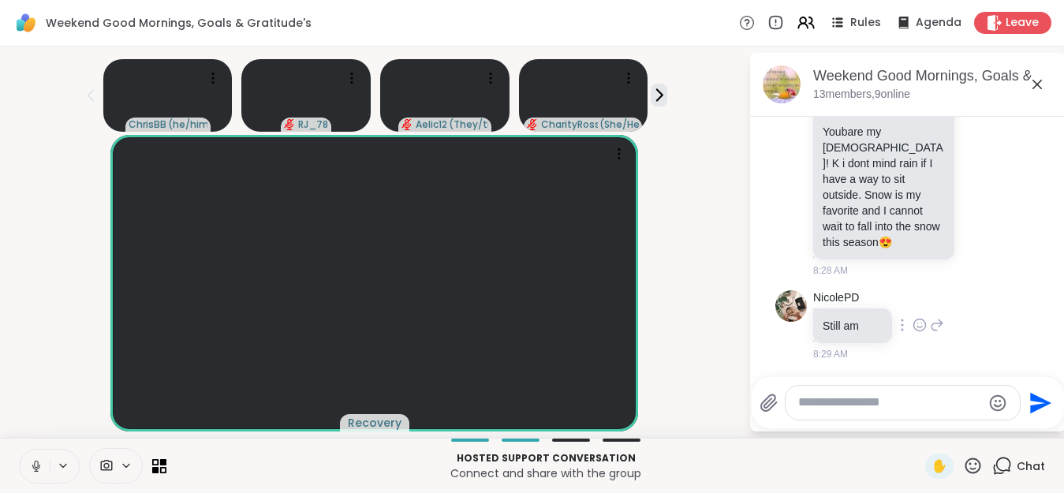
click at [926, 323] on icon at bounding box center [920, 325] width 12 height 12
click at [927, 306] on div "Select Reaction: Heart" at bounding box center [919, 300] width 14 height 14
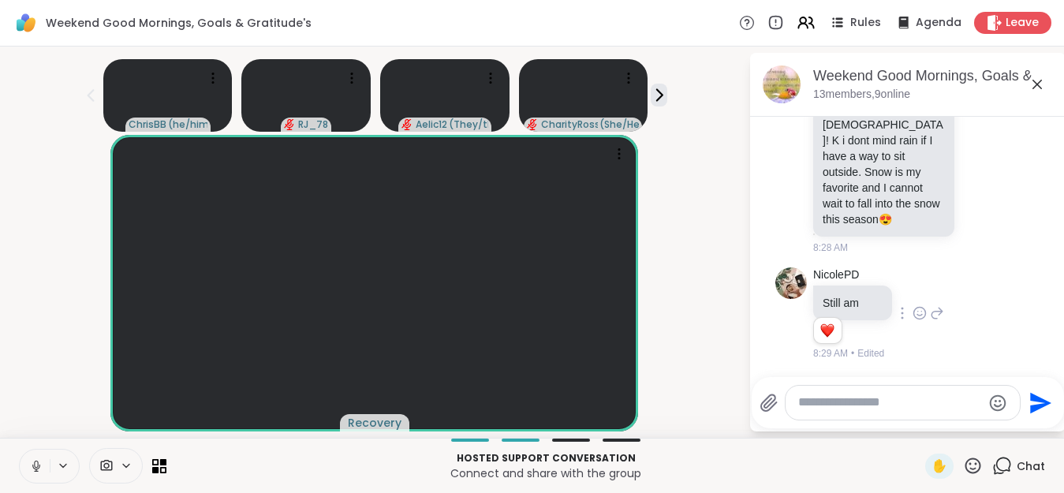
scroll to position [1417, 0]
click at [688, 297] on div "RJ_78" at bounding box center [373, 283] width 729 height 297
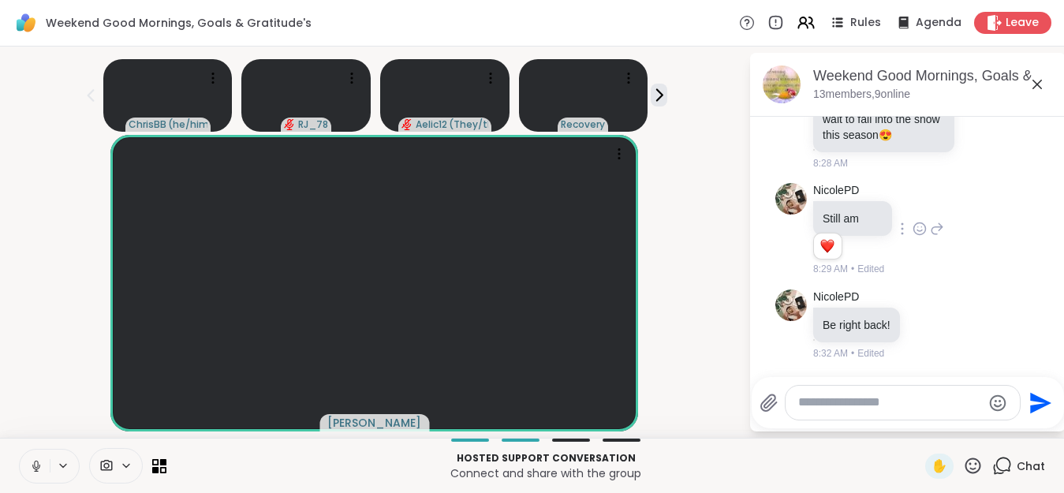
click at [33, 468] on icon at bounding box center [36, 466] width 8 height 5
click at [662, 95] on icon at bounding box center [660, 95] width 6 height 11
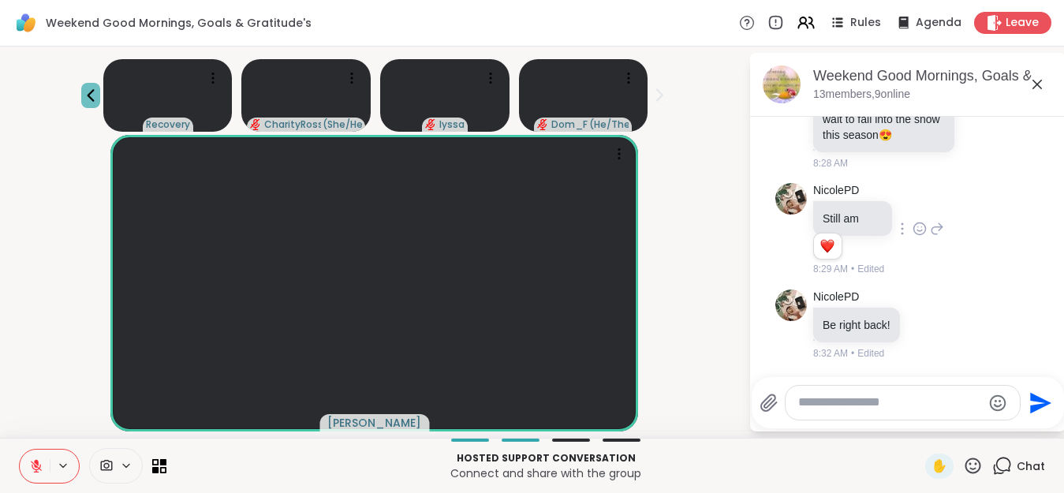
click at [100, 98] on icon at bounding box center [90, 95] width 19 height 19
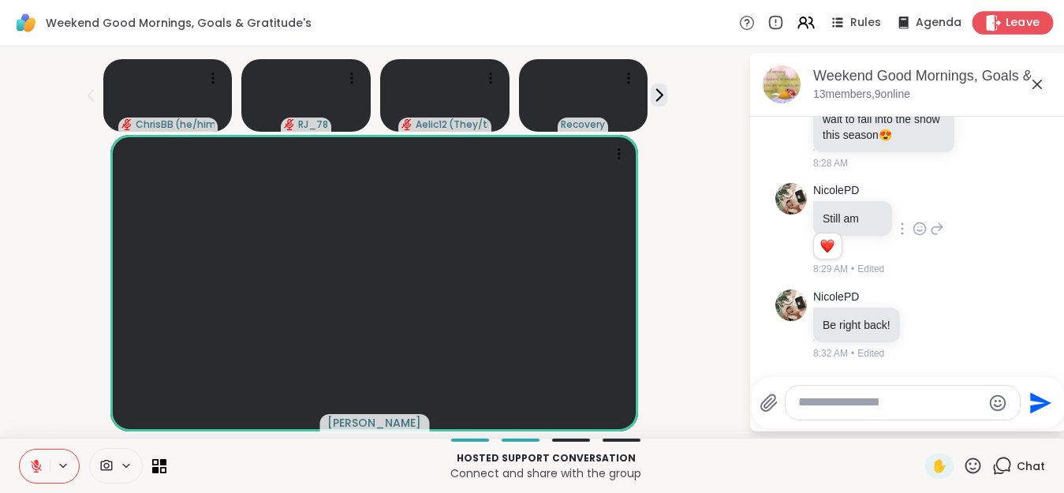
click at [1012, 26] on span "Leave" at bounding box center [1022, 23] width 35 height 17
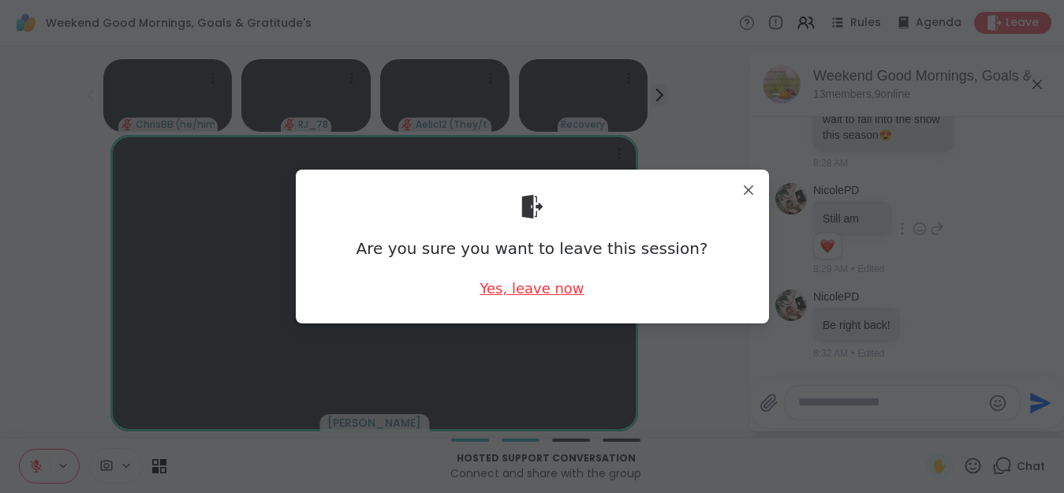
click at [550, 285] on div "Yes, leave now" at bounding box center [531, 288] width 104 height 20
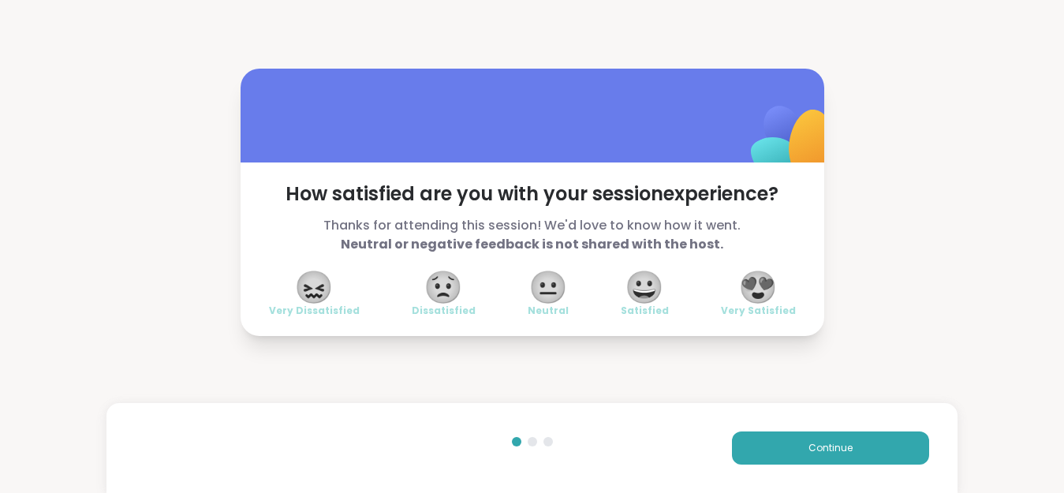
click at [762, 297] on span "😍" at bounding box center [757, 287] width 39 height 28
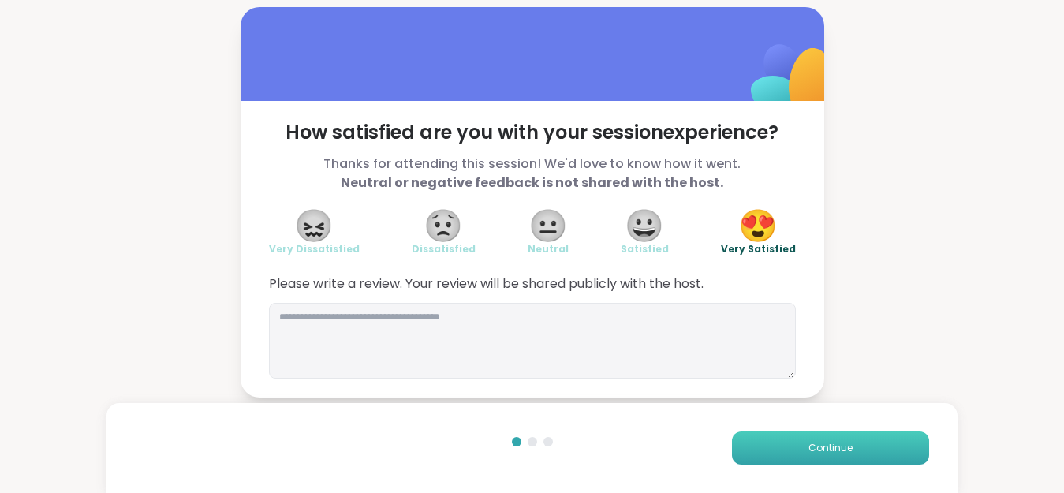
click at [815, 446] on span "Continue" at bounding box center [830, 448] width 44 height 14
